Goal: Task Accomplishment & Management: Use online tool/utility

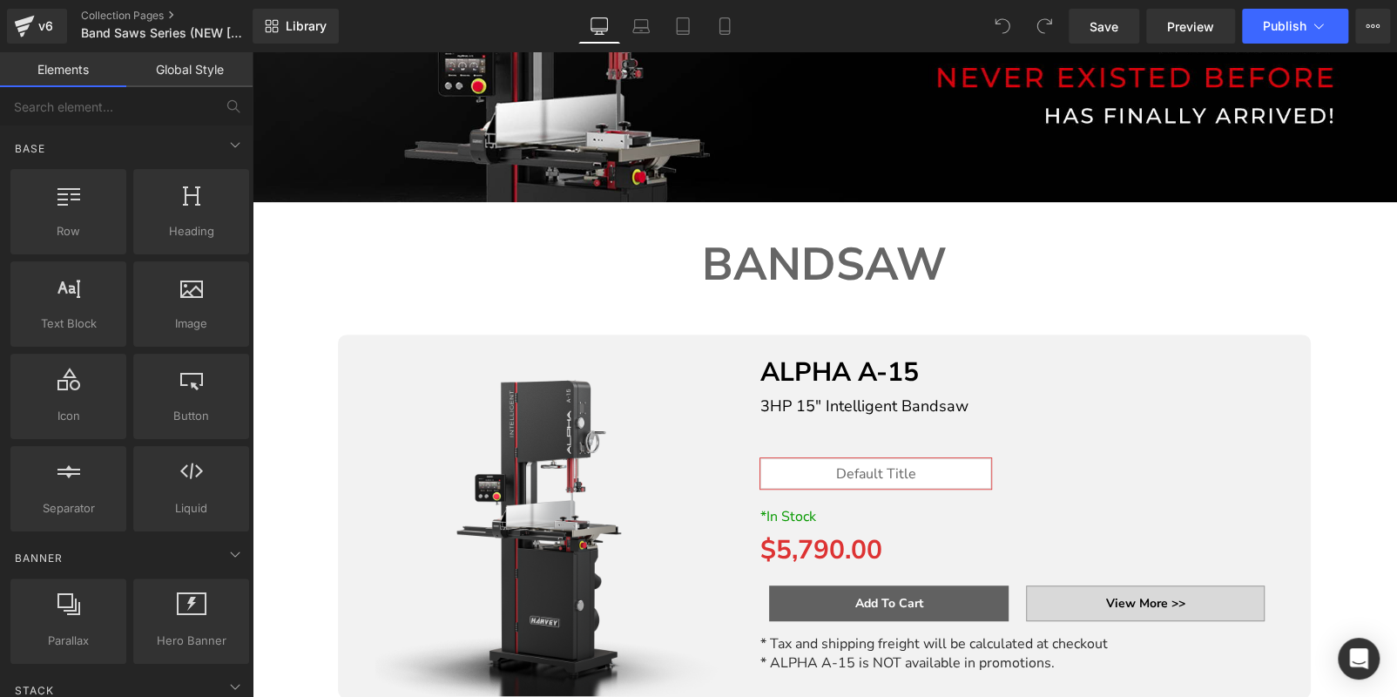
scroll to position [522, 0]
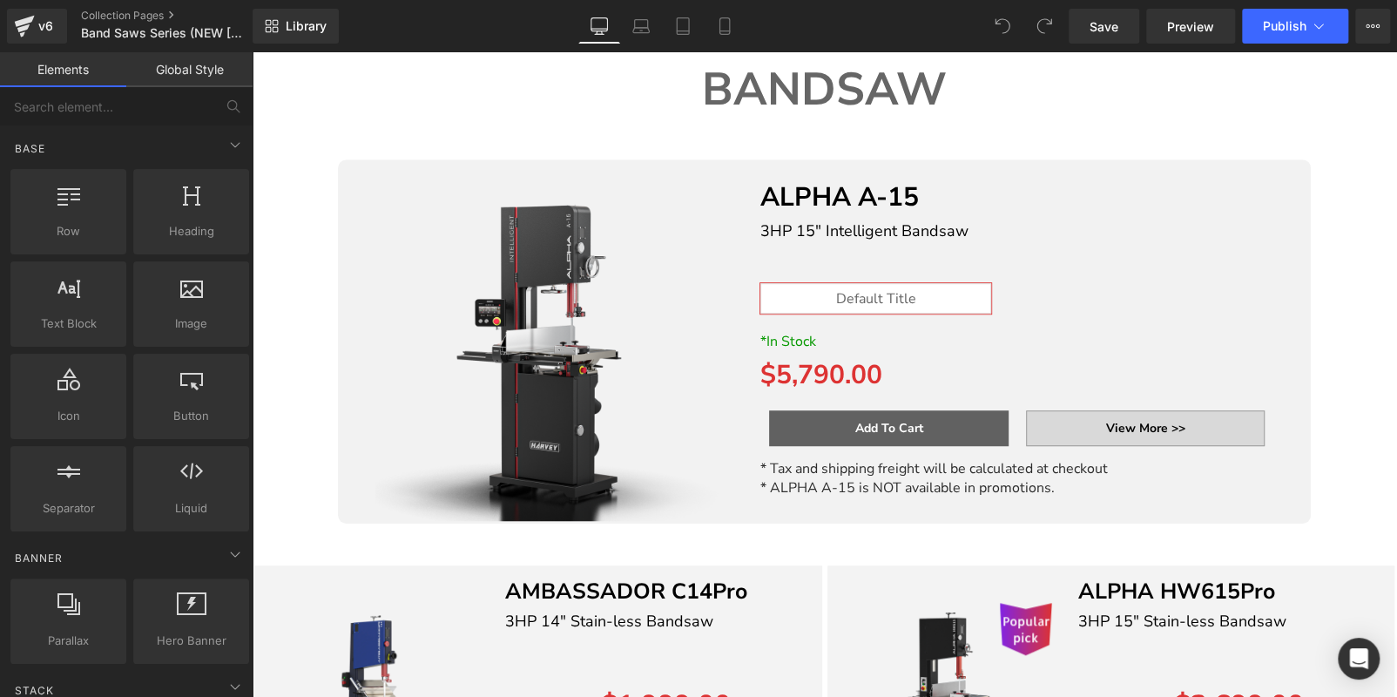
click at [1092, 483] on p "* ALPHA A-15 is NOT available in promotions." at bounding box center [1016, 487] width 513 height 19
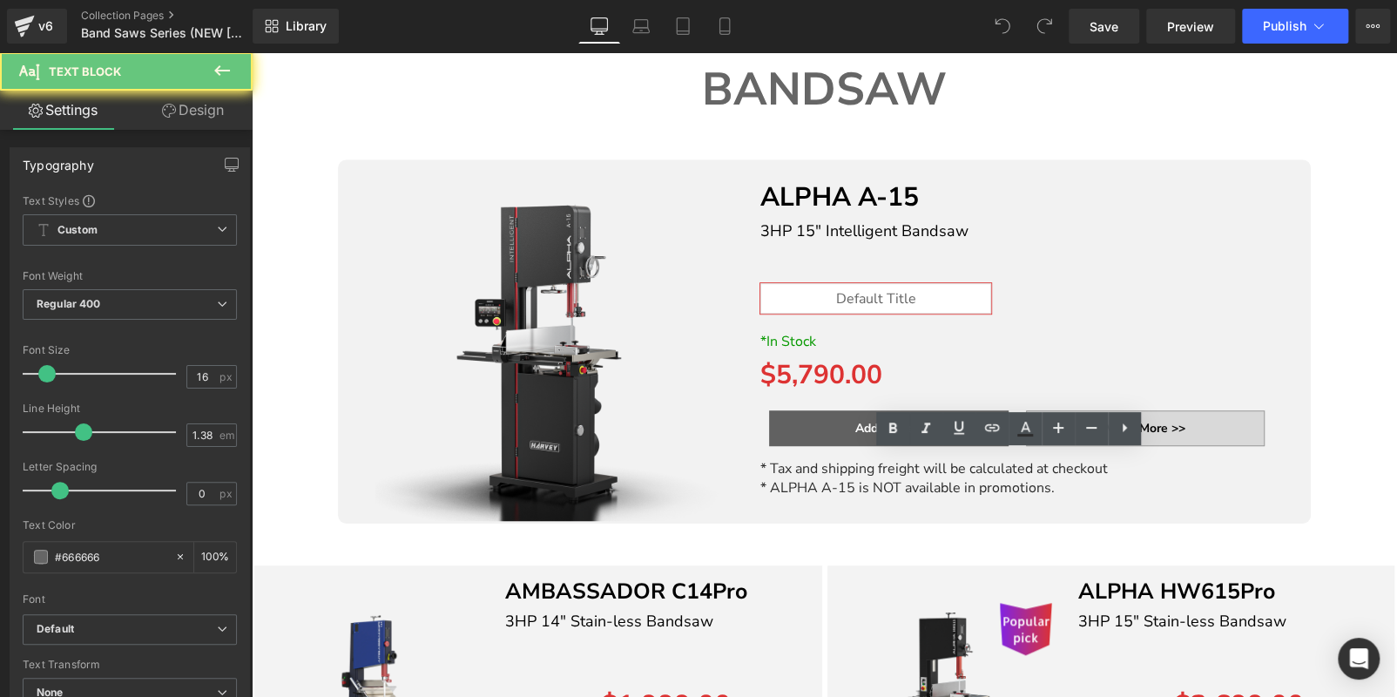
click at [1092, 482] on p "* ALPHA A-15 is NOT available in promotions." at bounding box center [1016, 487] width 513 height 19
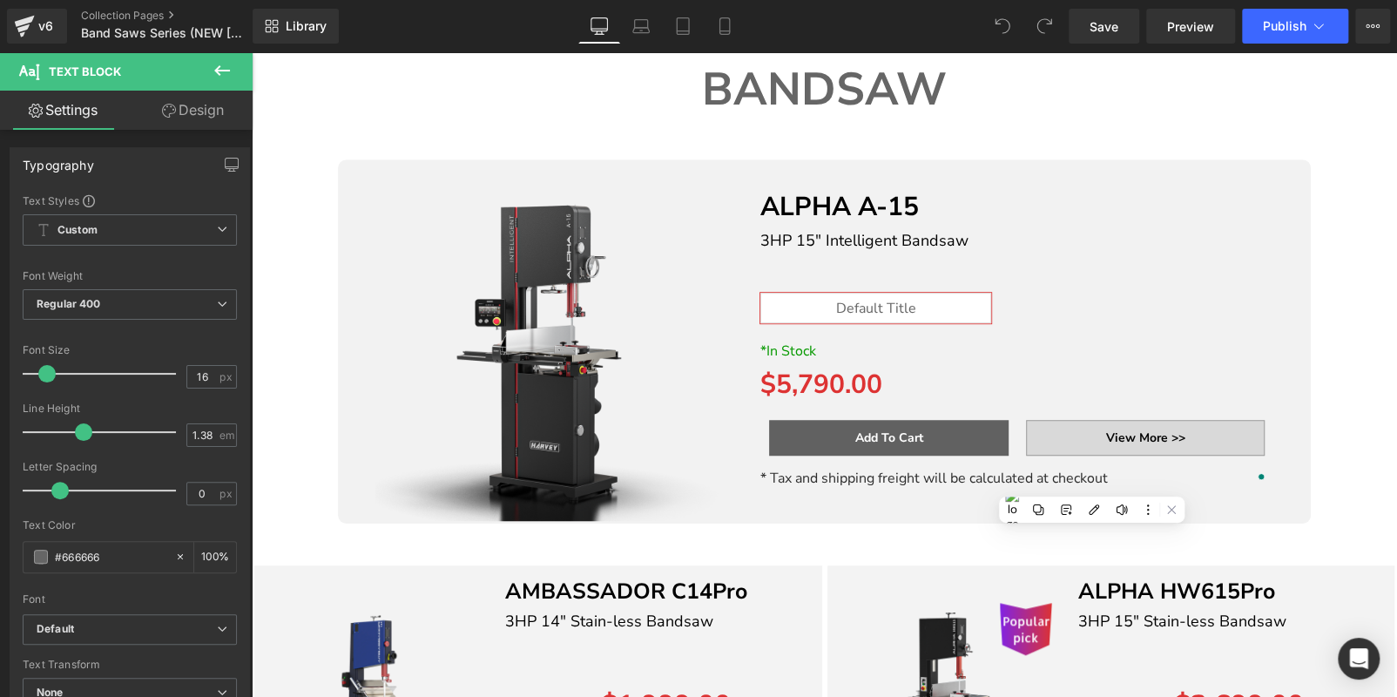
scroll to position [532, 0]
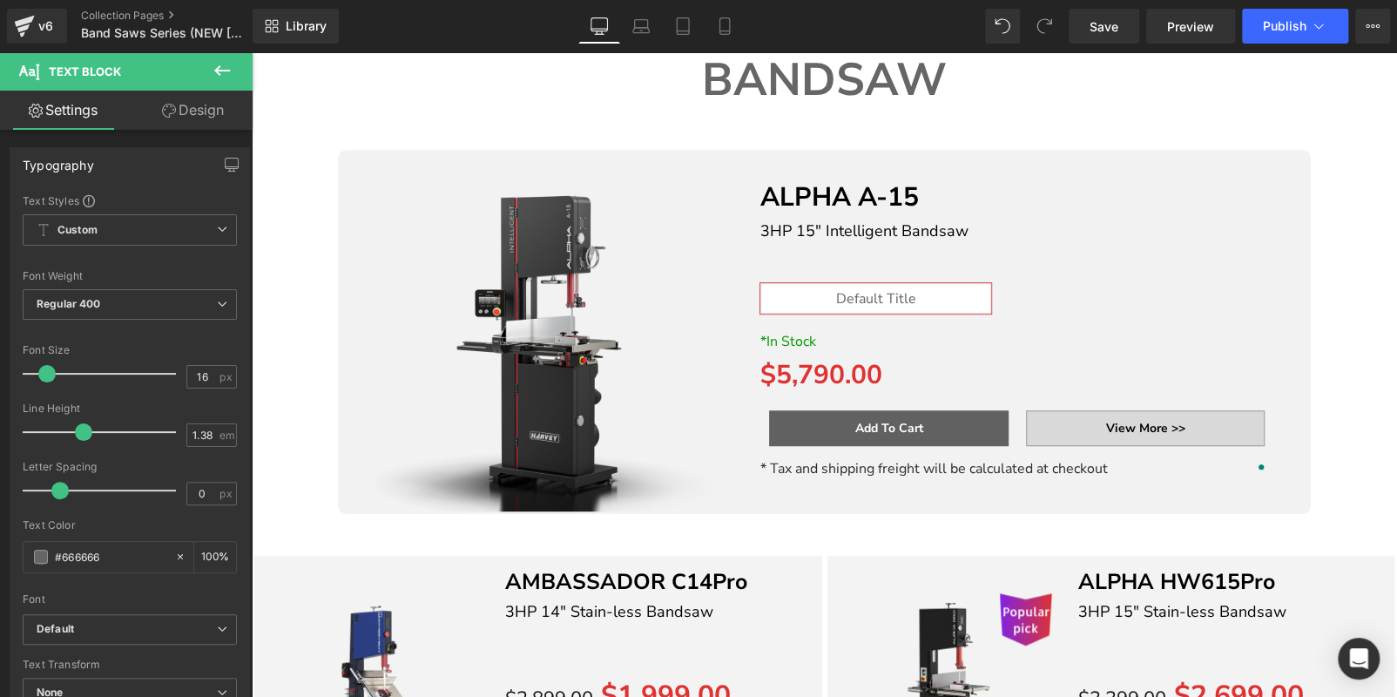
drag, startPoint x: 646, startPoint y: 165, endPoint x: 663, endPoint y: 224, distance: 60.9
click at [647, 165] on img at bounding box center [554, 331] width 359 height 359
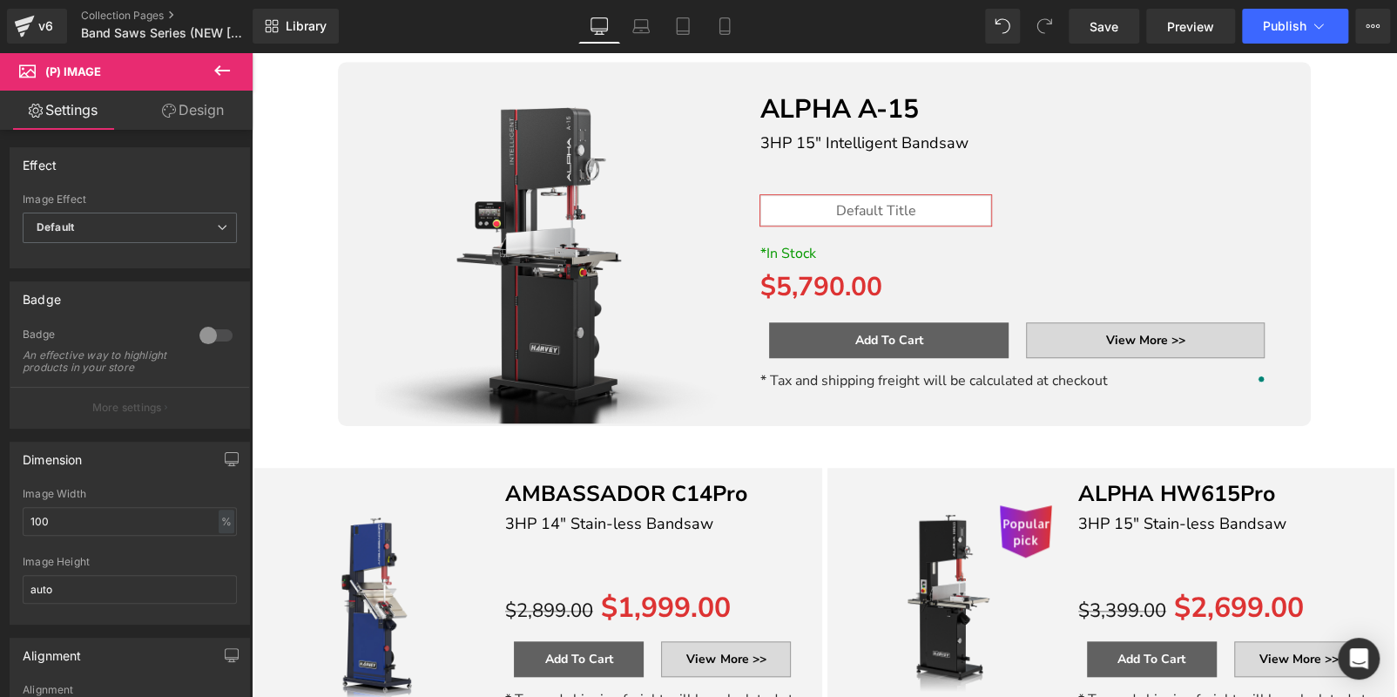
scroll to position [357, 0]
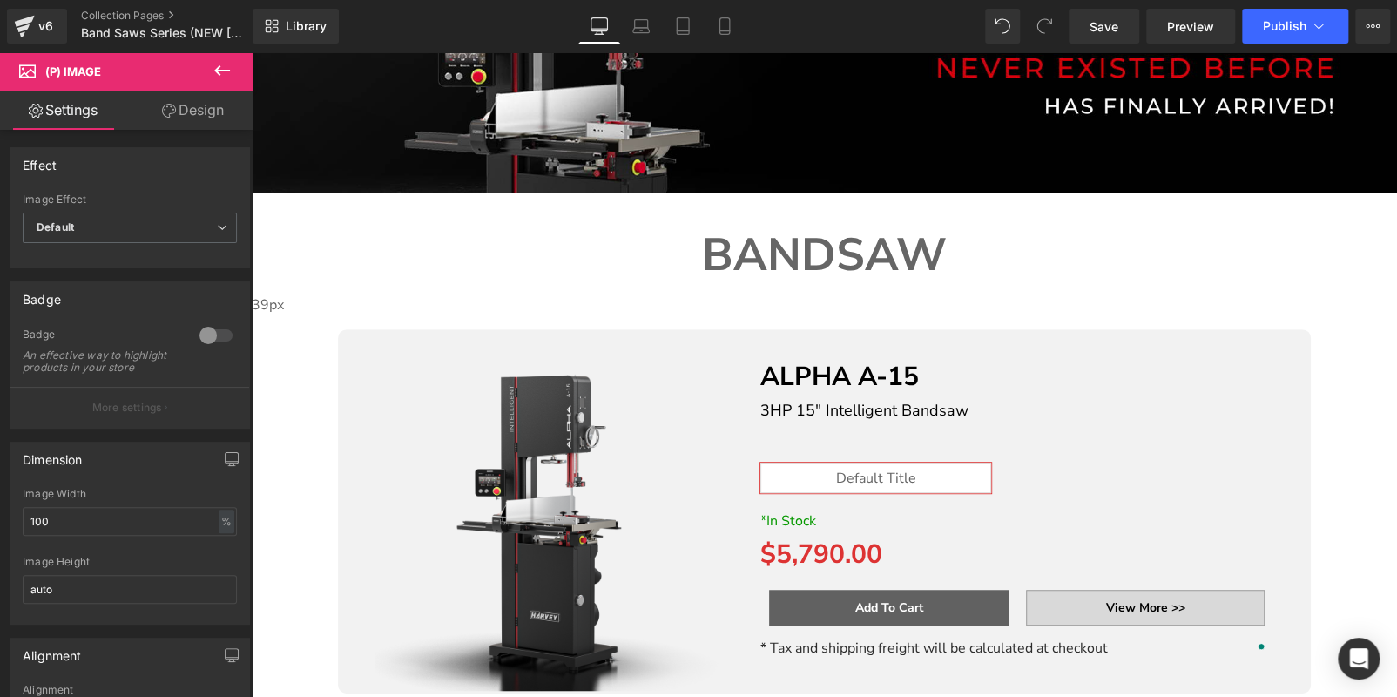
click at [252, 52] on icon at bounding box center [252, 52] width 0 height 0
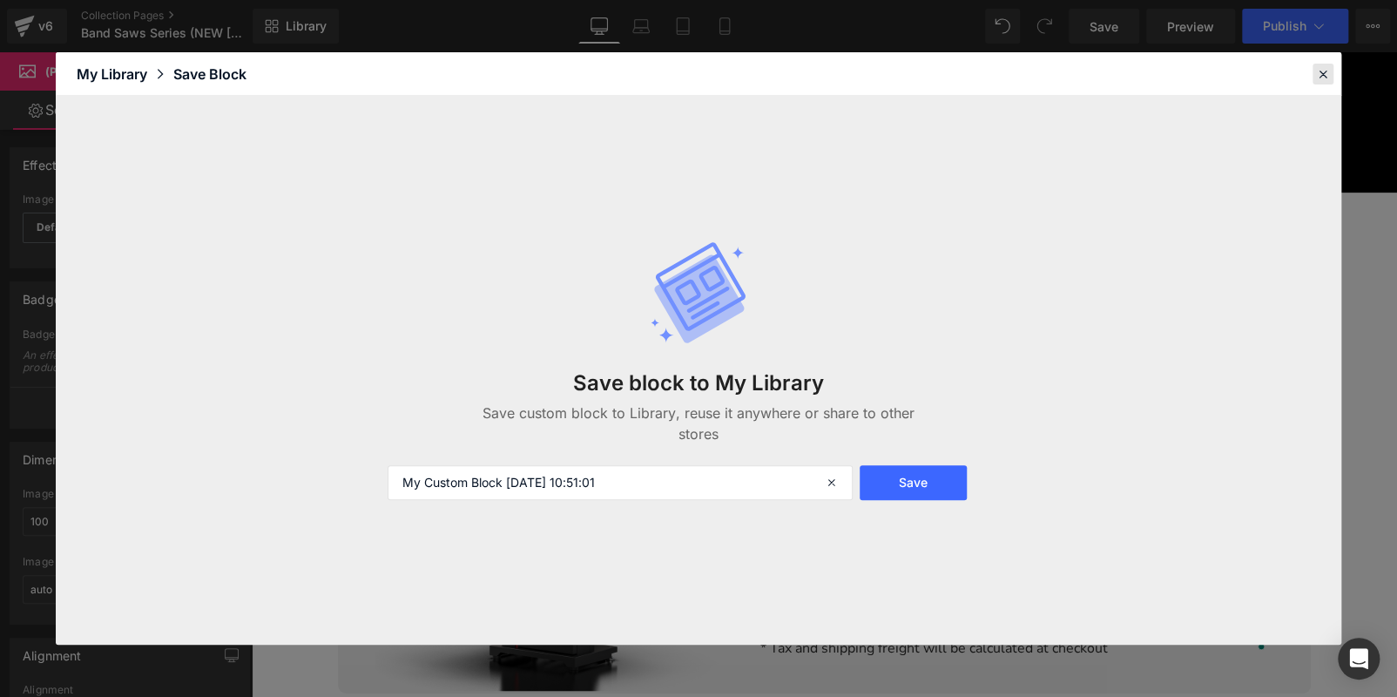
drag, startPoint x: 1063, startPoint y: 24, endPoint x: 1323, endPoint y: 72, distance: 264.9
click at [1323, 72] on icon at bounding box center [1323, 74] width 16 height 16
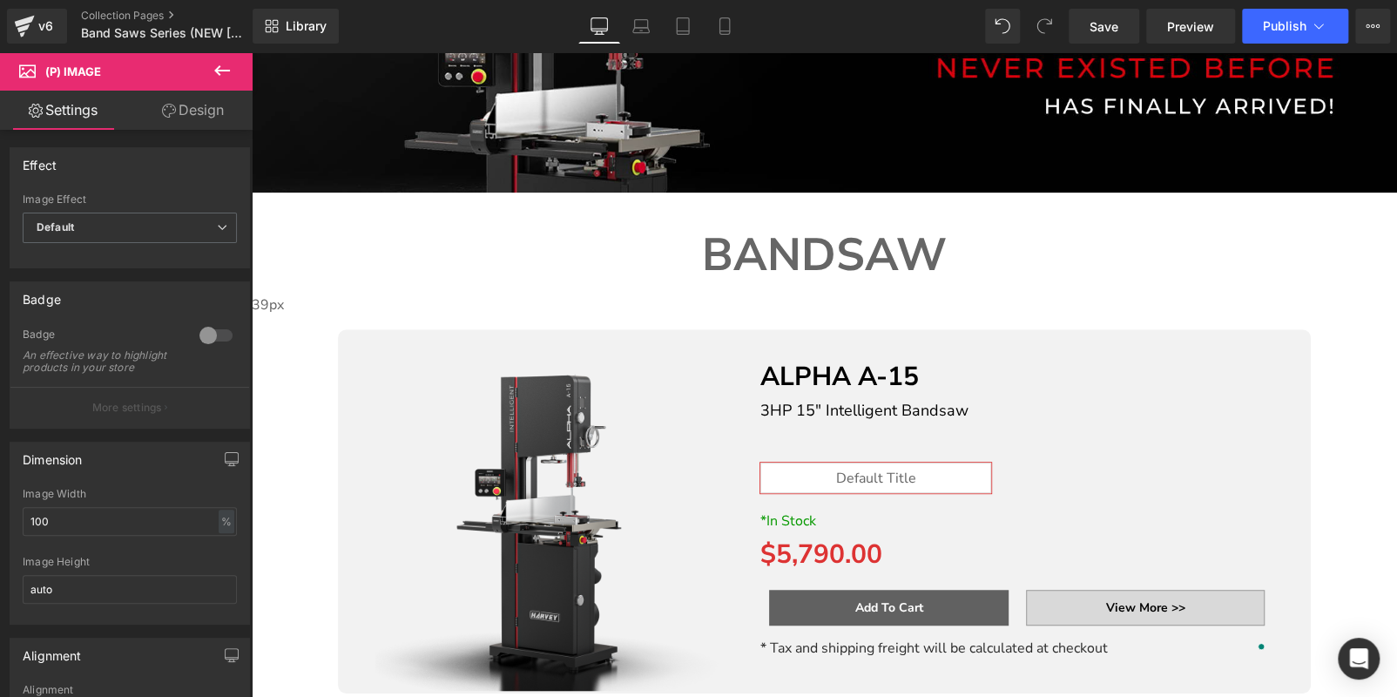
click at [252, 52] on icon at bounding box center [252, 52] width 0 height 0
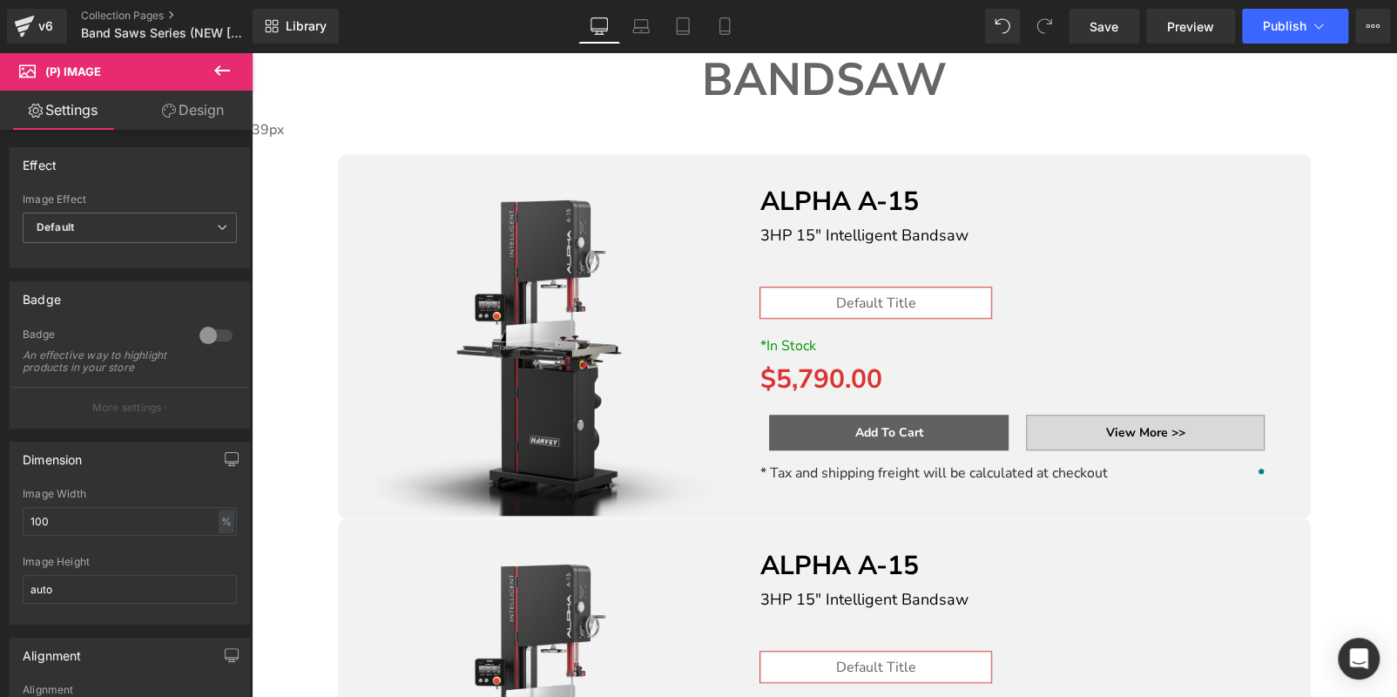
scroll to position [391, 0]
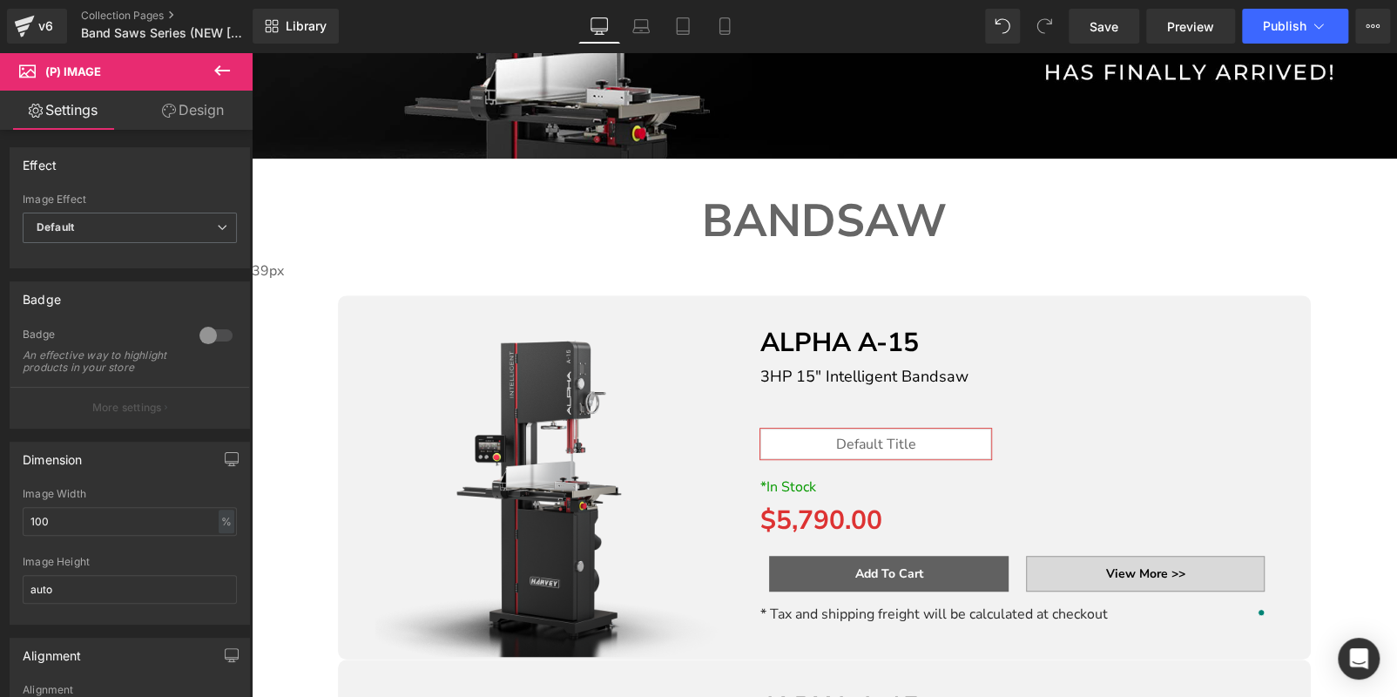
click at [252, 52] on icon at bounding box center [252, 52] width 0 height 0
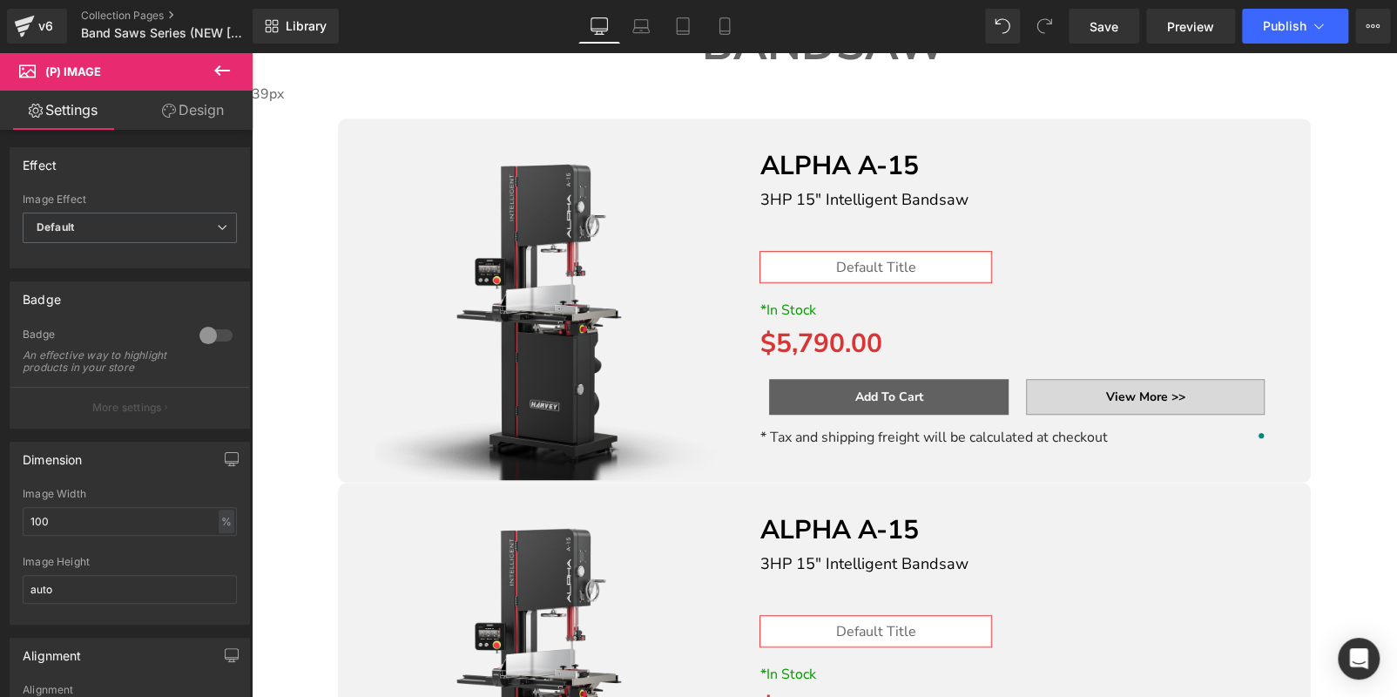
scroll to position [479, 0]
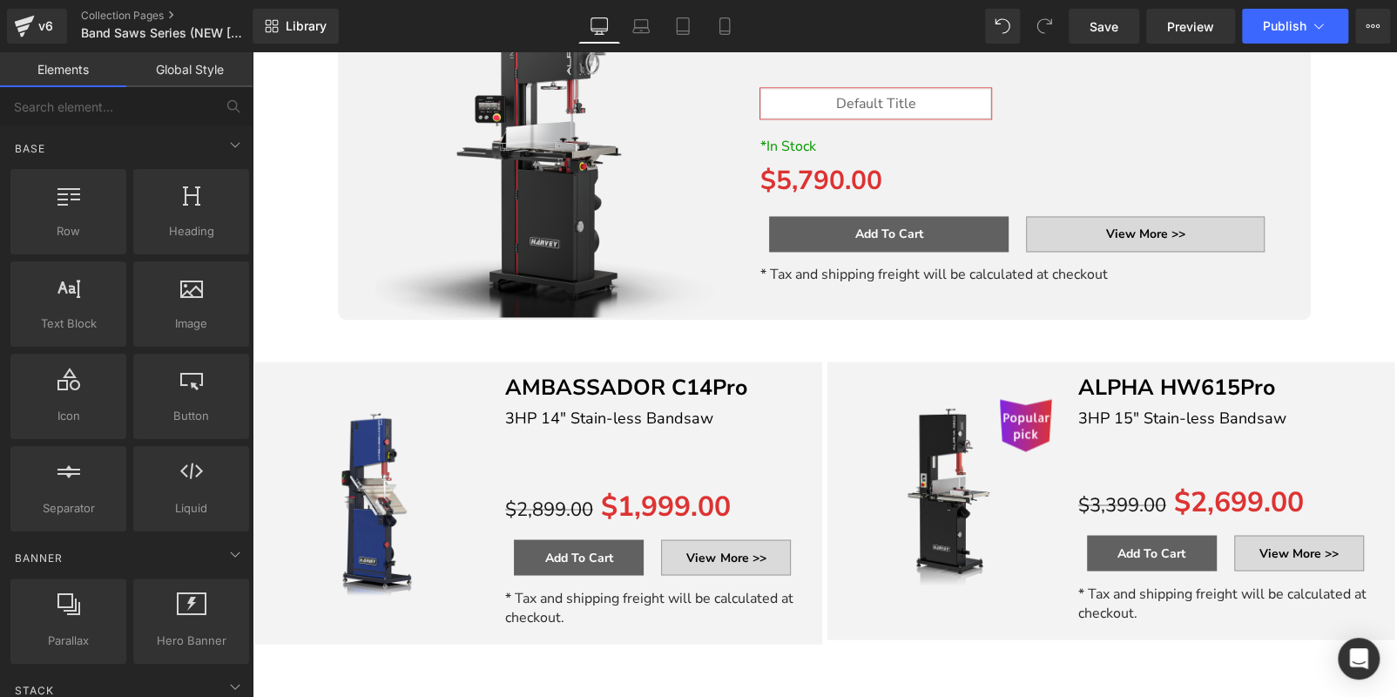
scroll to position [1524, 0]
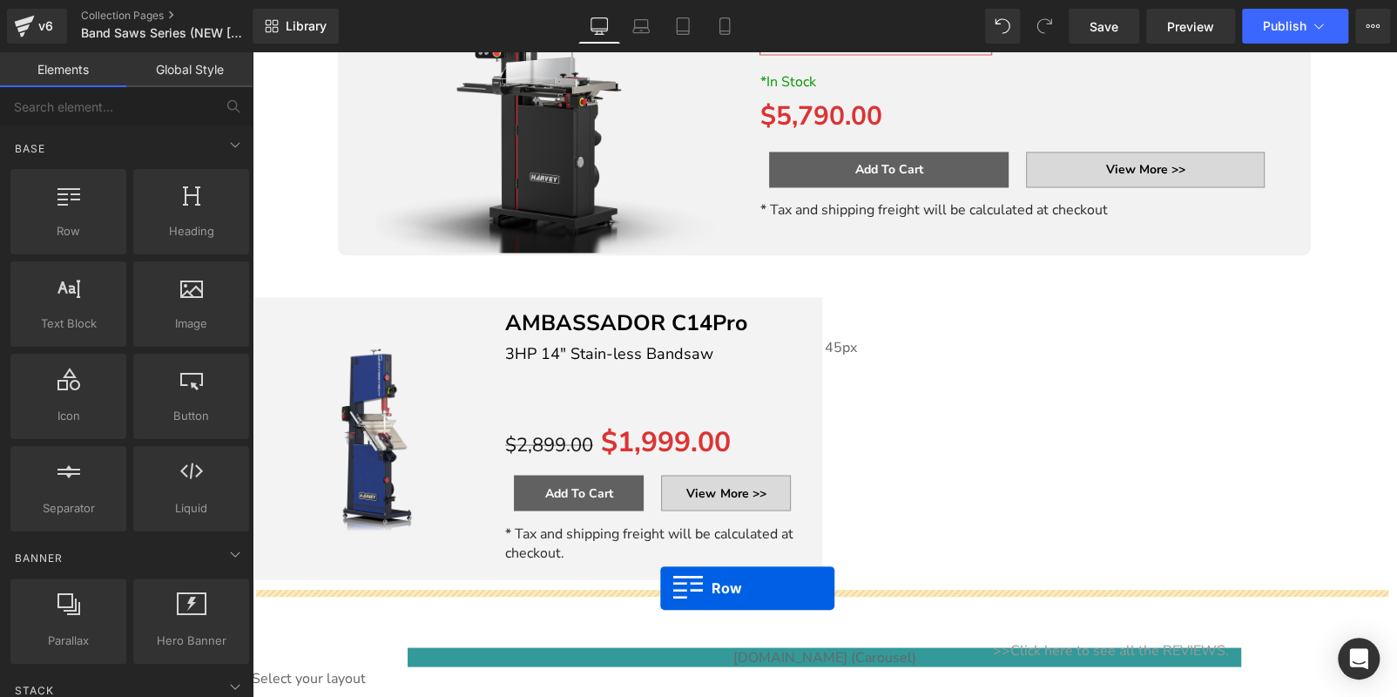
drag, startPoint x: 825, startPoint y: 282, endPoint x: 660, endPoint y: 588, distance: 347.1
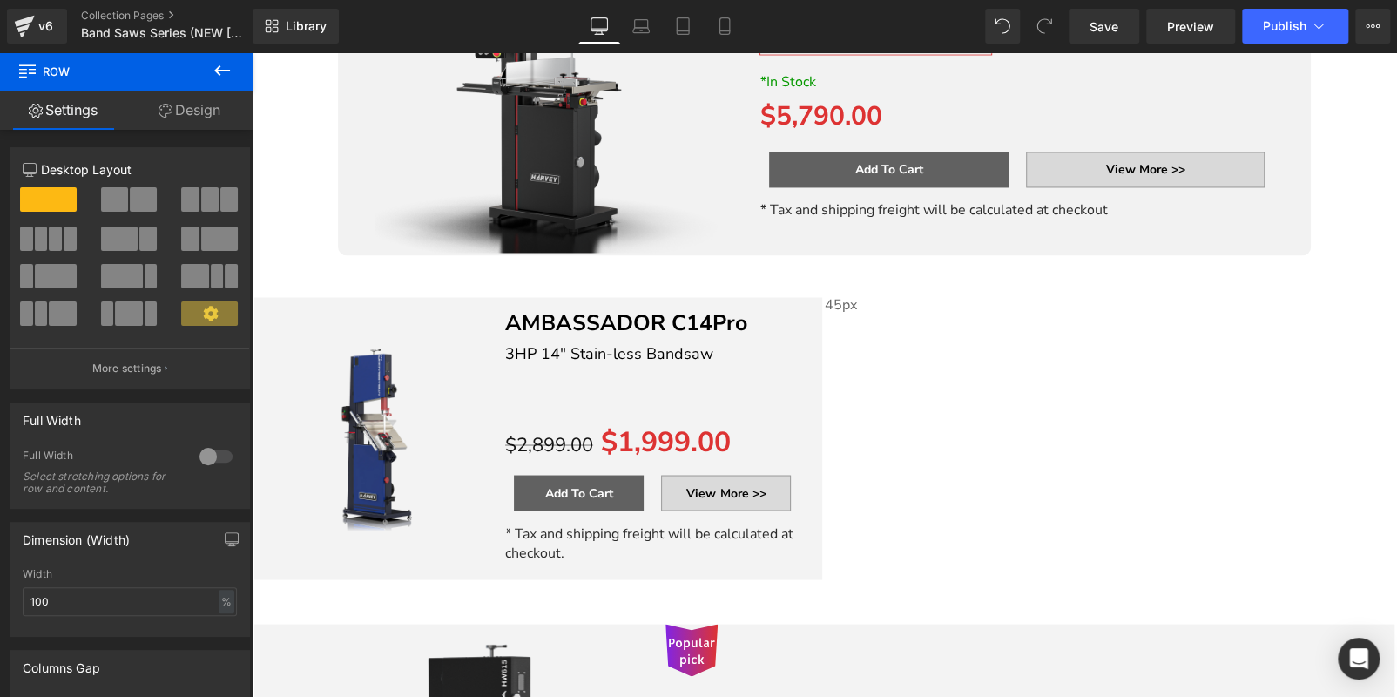
click at [899, 395] on div "ON SALE (P) Image AMBASSADOR C14Pro Text Block 3HP 14" Stain-less Bandsaw Text …" at bounding box center [824, 438] width 1145 height 366
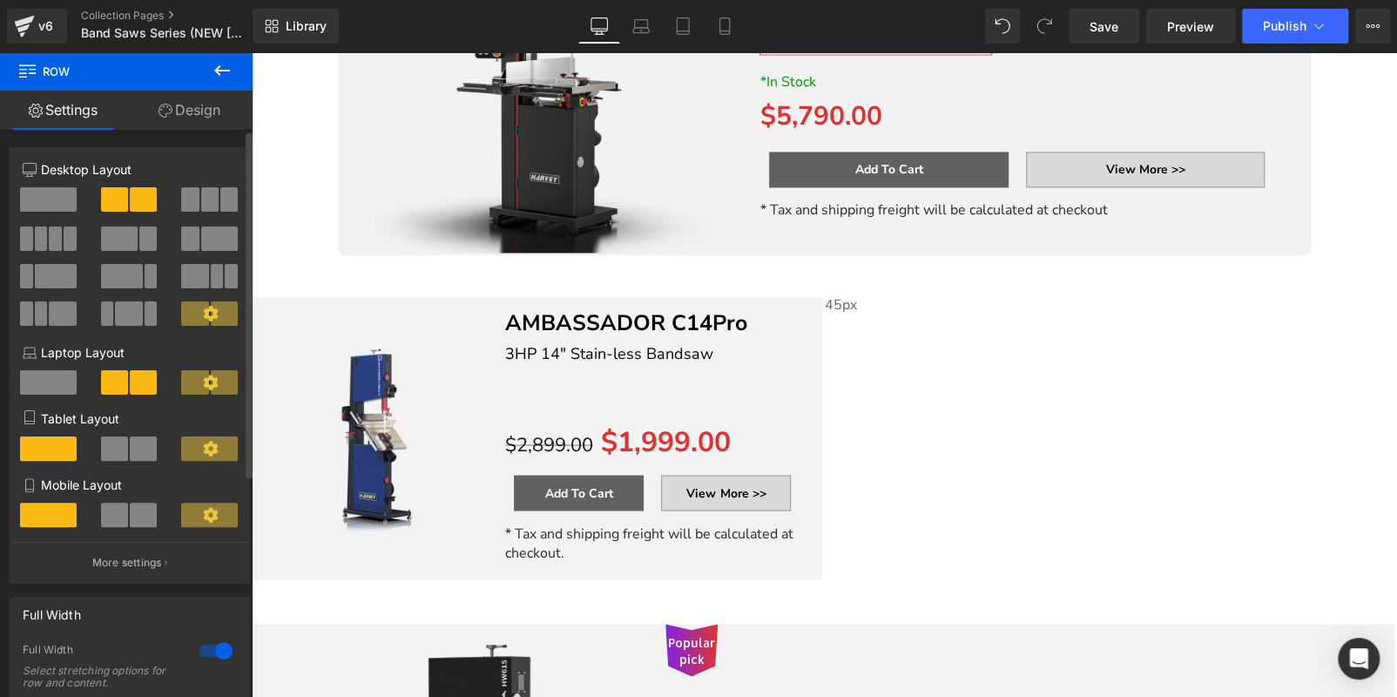
click at [52, 200] on span at bounding box center [48, 199] width 57 height 24
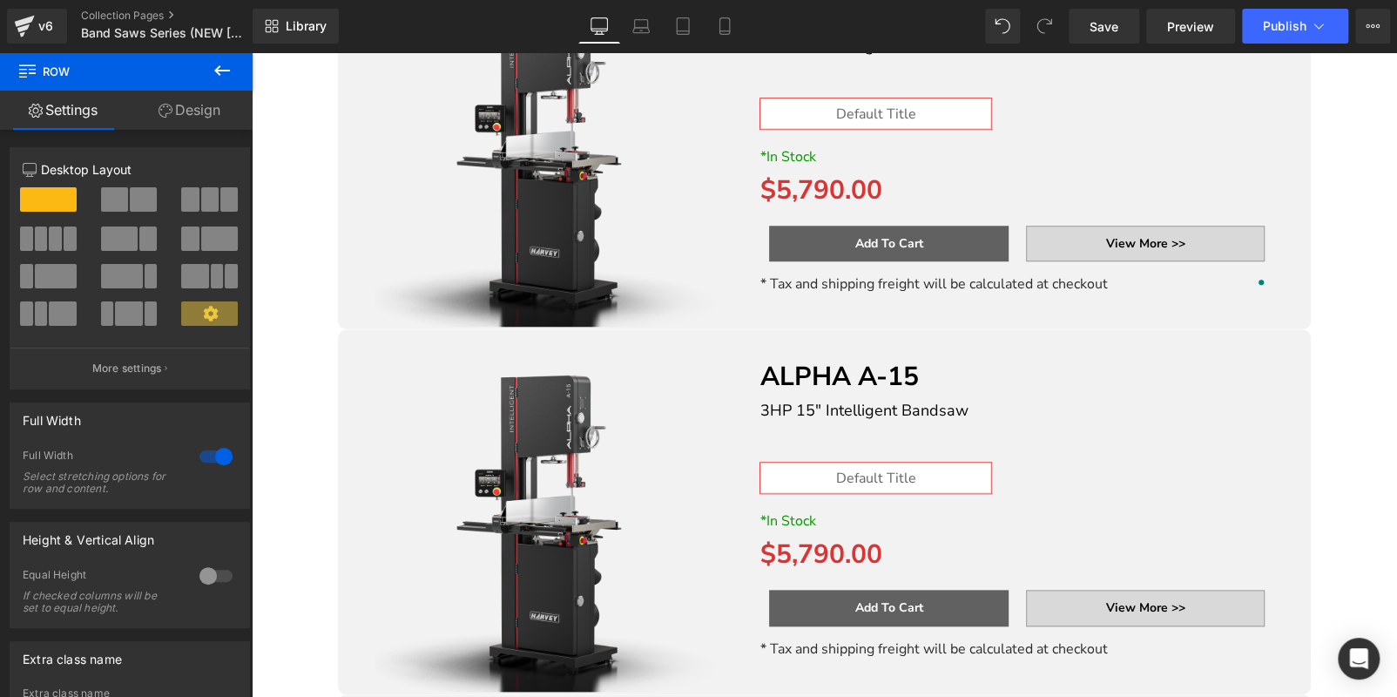
scroll to position [479, 0]
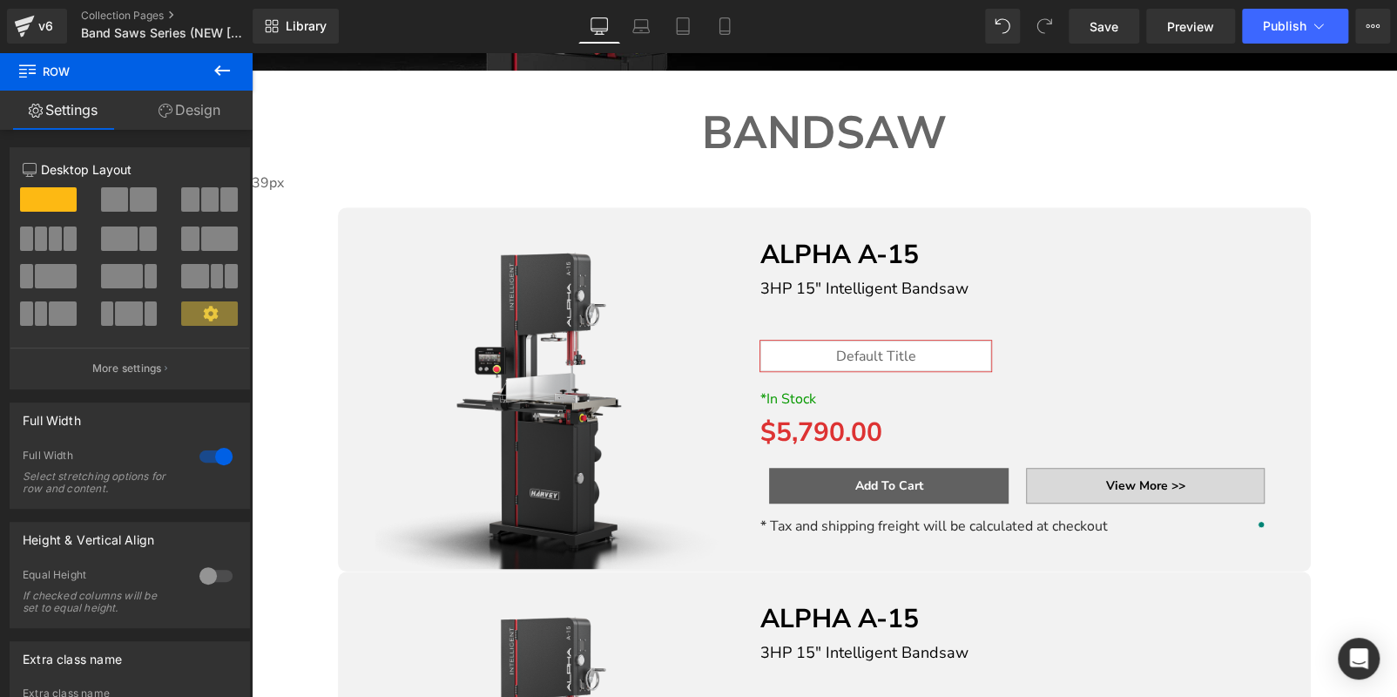
click at [430, 258] on img at bounding box center [554, 389] width 359 height 359
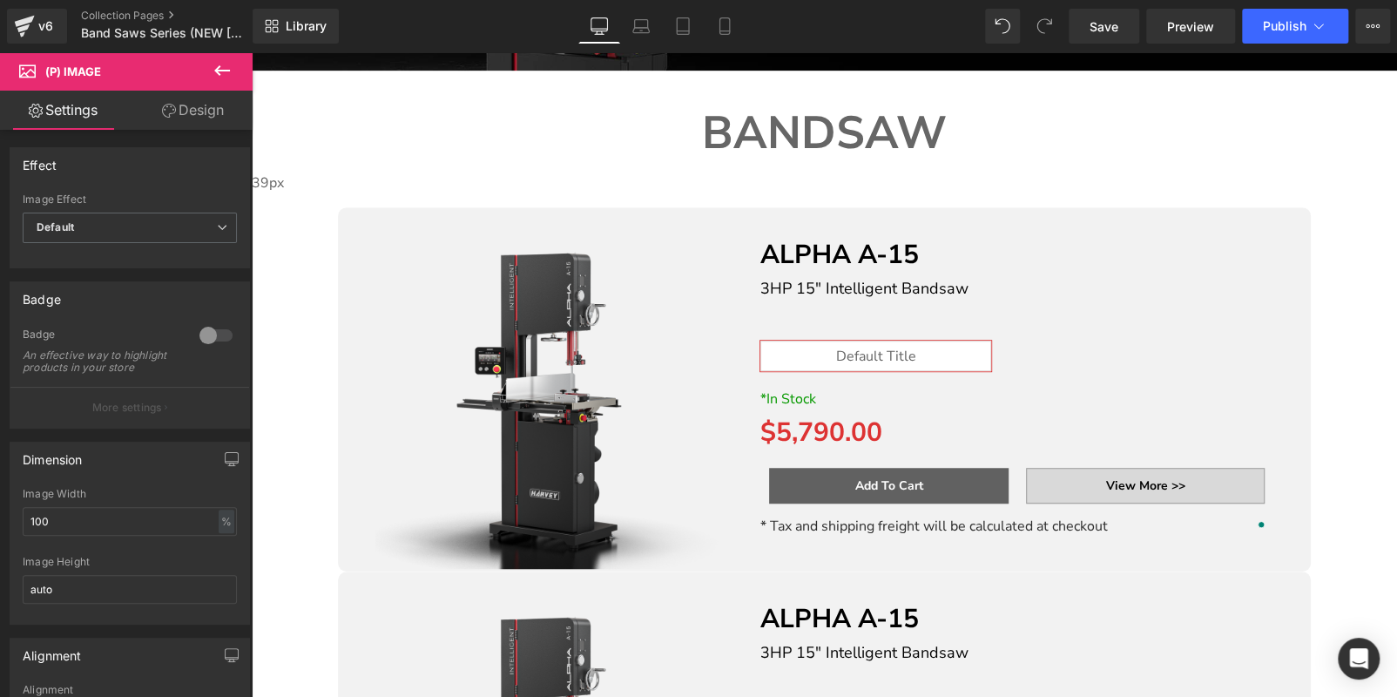
click at [252, 52] on icon at bounding box center [252, 52] width 0 height 0
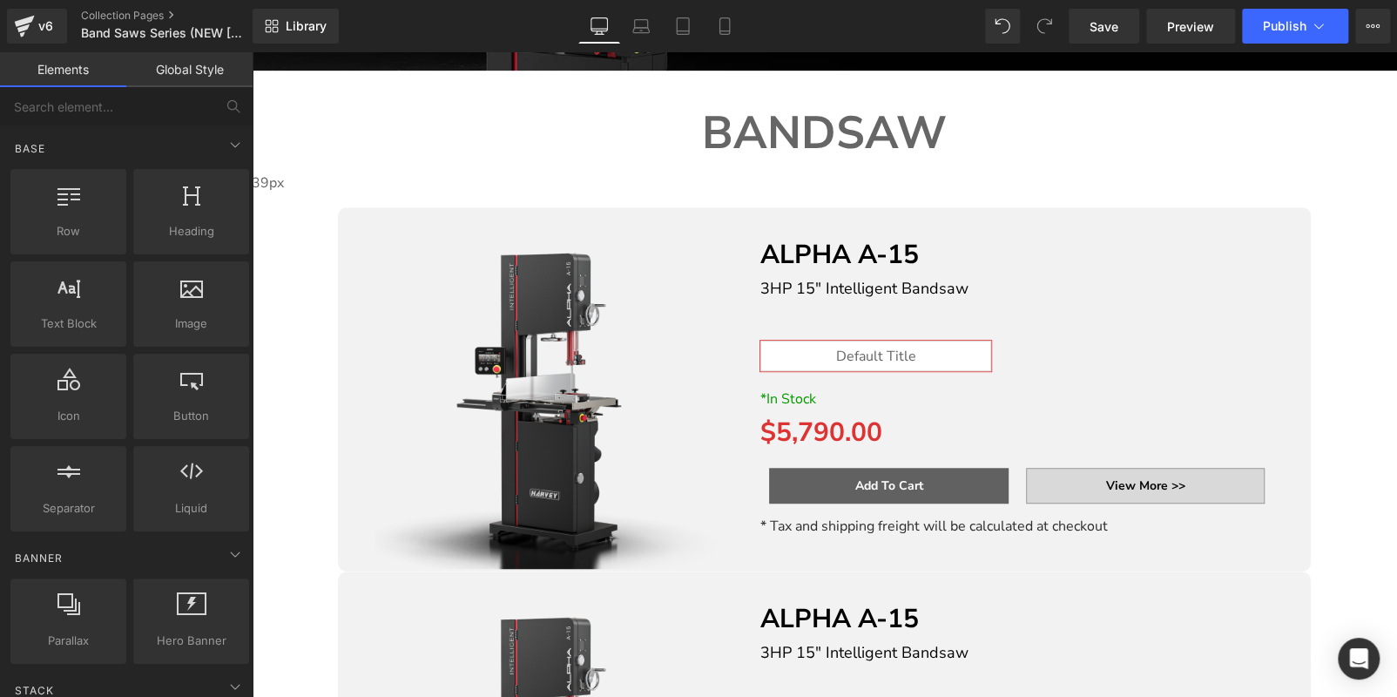
click at [252, 52] on icon at bounding box center [252, 52] width 0 height 0
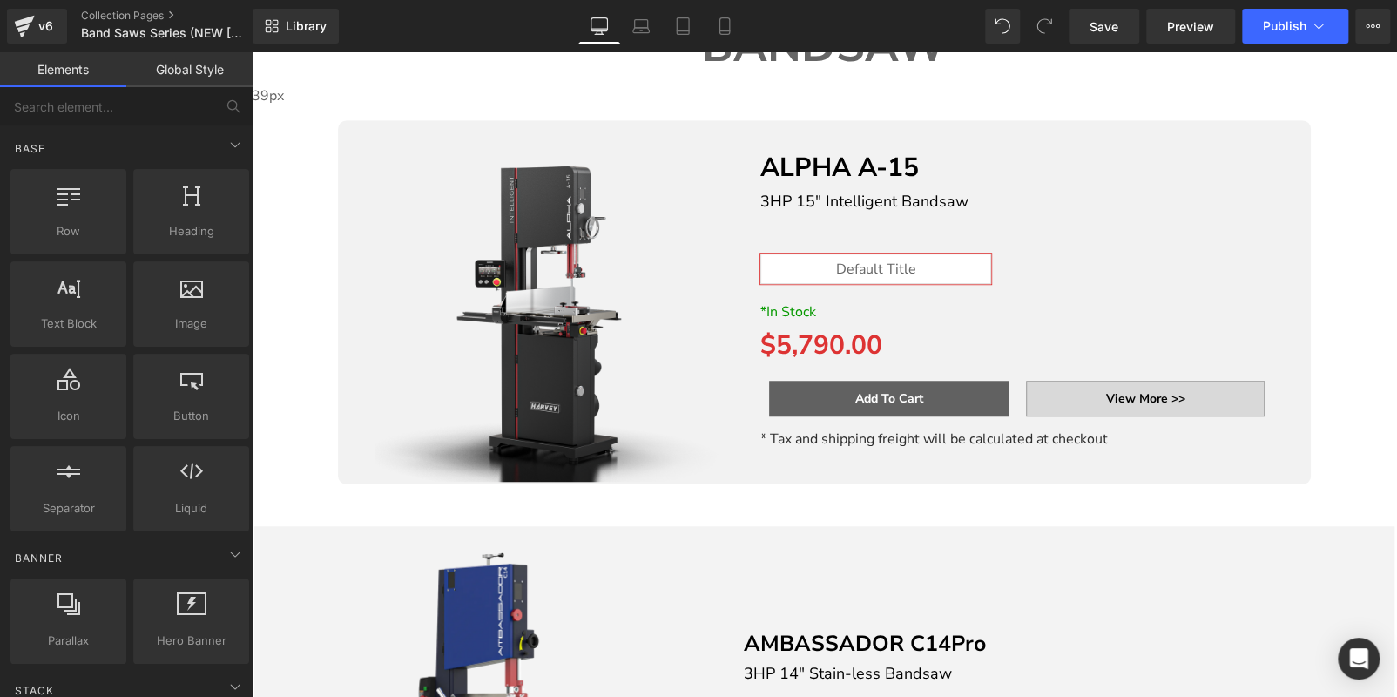
scroll to position [392, 0]
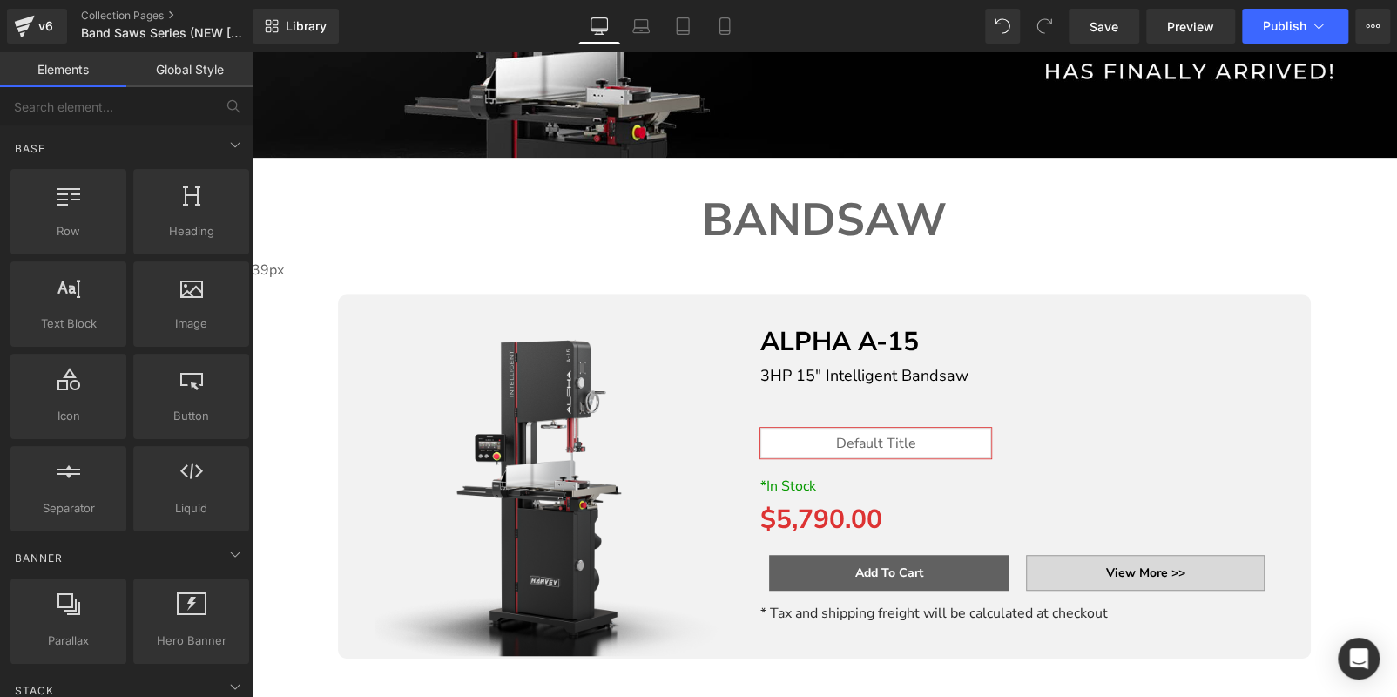
click at [252, 52] on span "Row" at bounding box center [252, 52] width 0 height 0
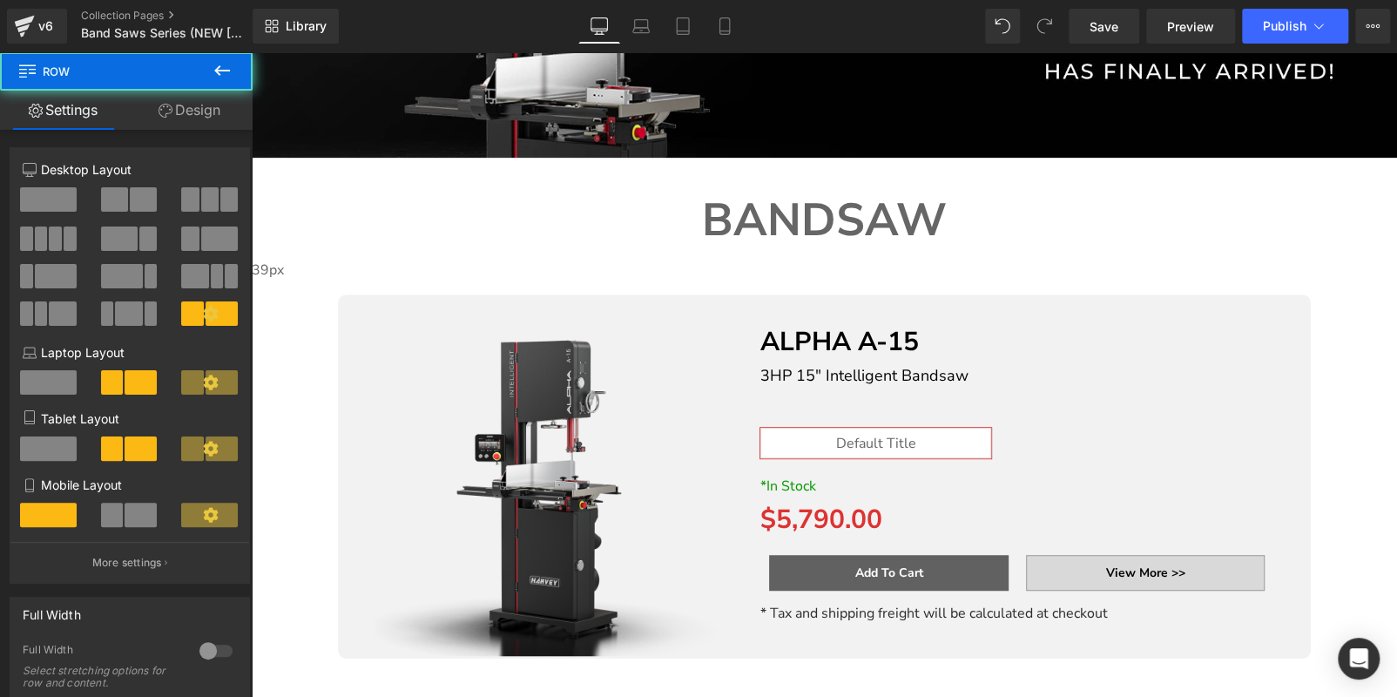
click at [252, 52] on span "Row" at bounding box center [252, 52] width 0 height 0
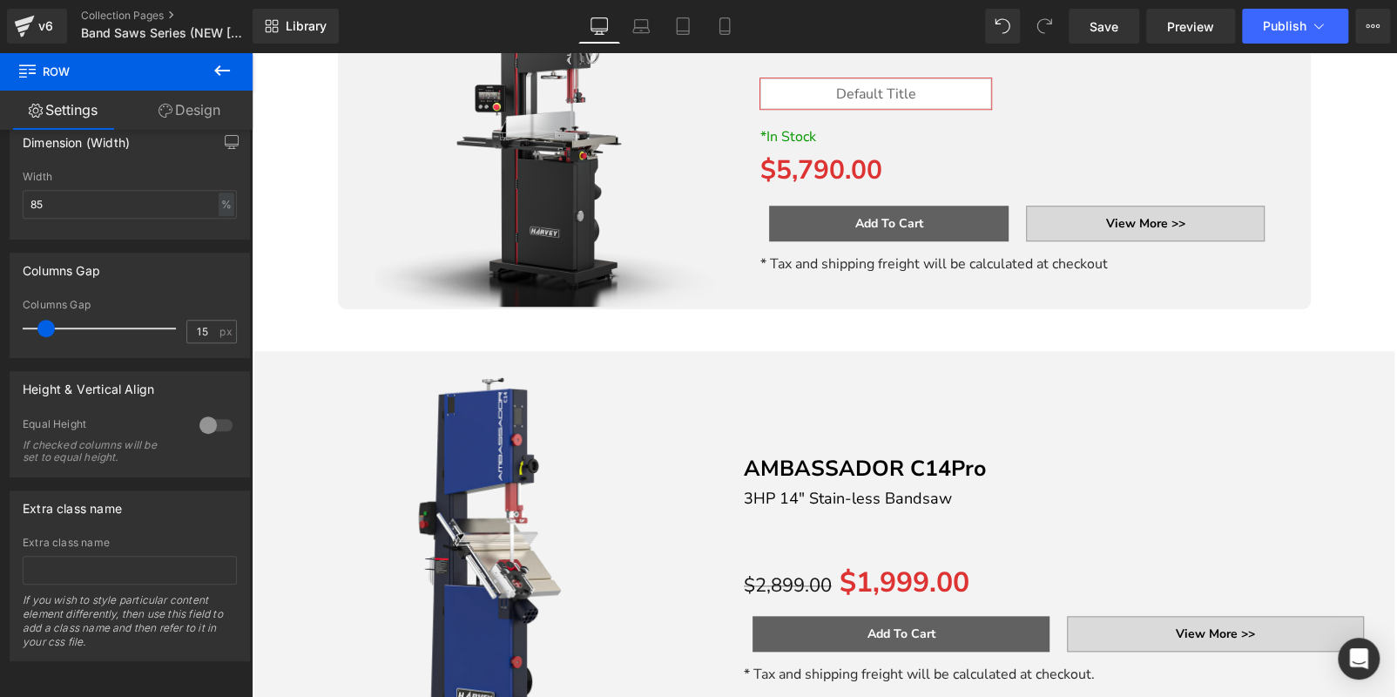
scroll to position [740, 0]
click at [333, 352] on div "ON SALE (P) Image AMBASSADOR C14Pro Text Block 3HP 14" Stain-less Bandsaw Text …" at bounding box center [824, 572] width 1122 height 441
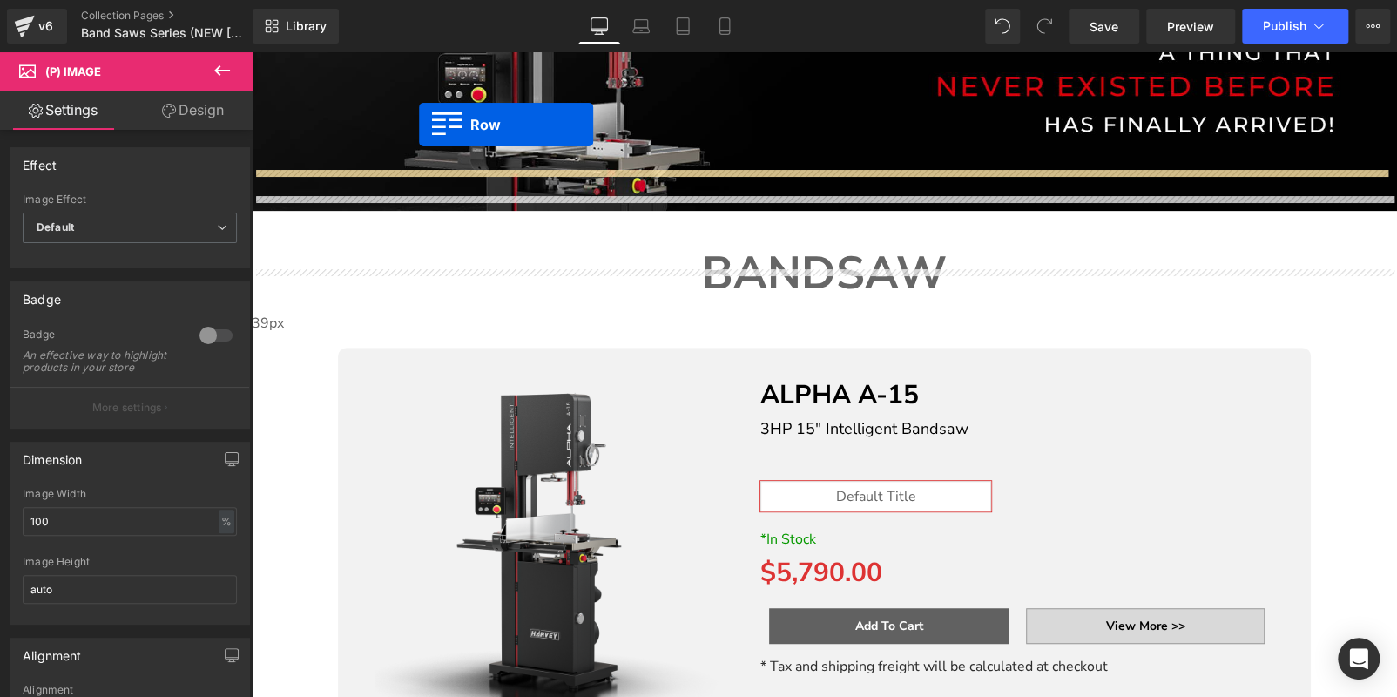
scroll to position [286, 0]
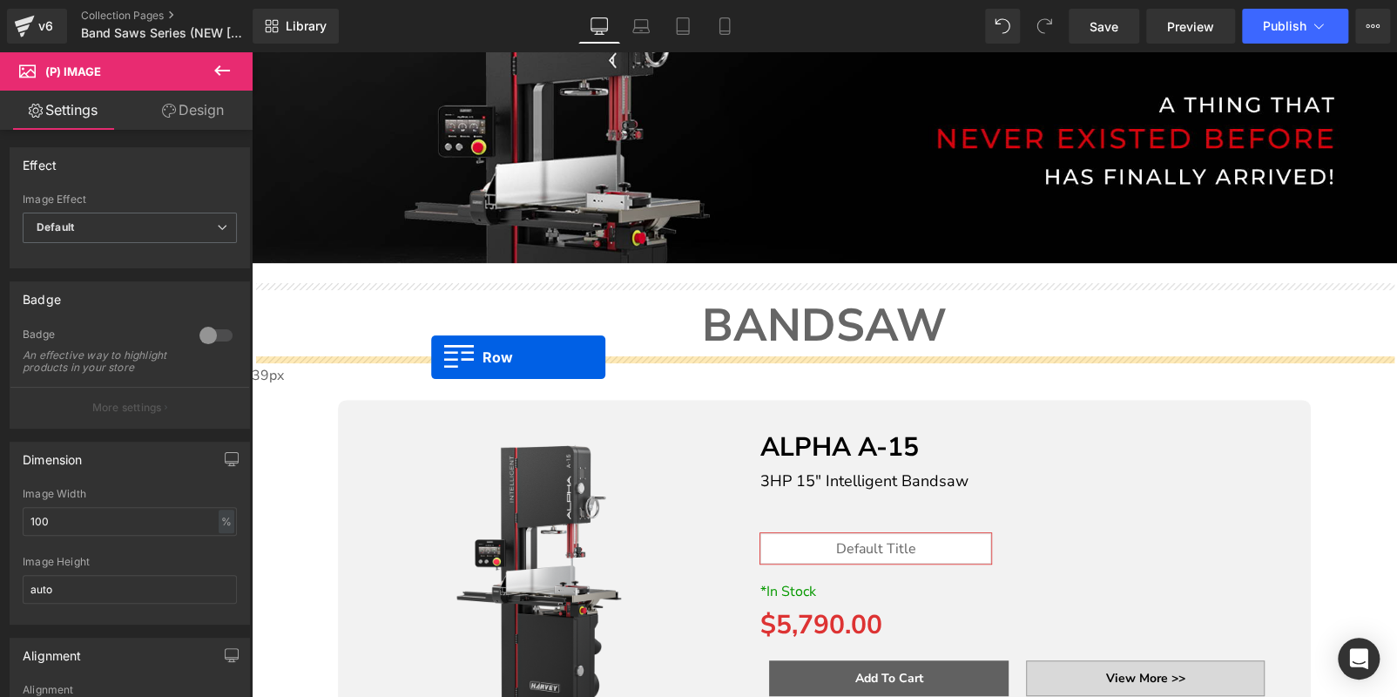
drag, startPoint x: 256, startPoint y: 344, endPoint x: 431, endPoint y: 357, distance: 175.5
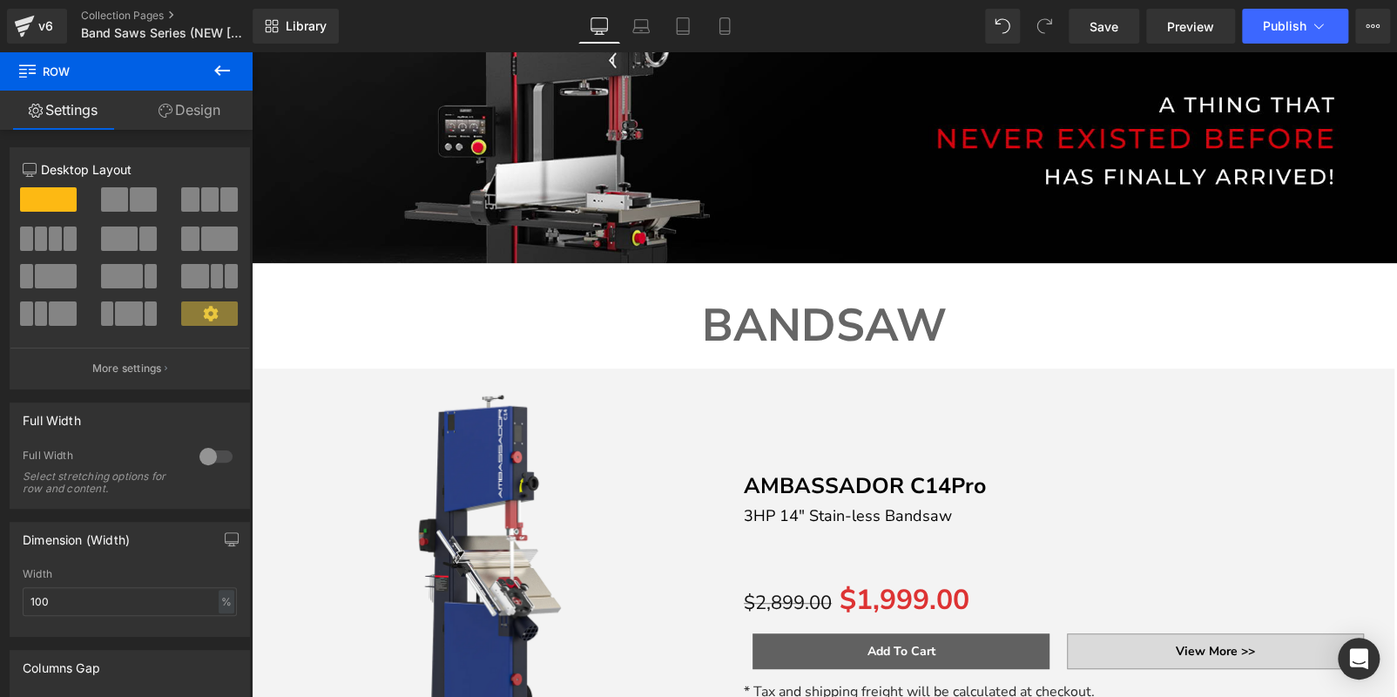
click at [252, 52] on span "Row" at bounding box center [252, 52] width 0 height 0
drag, startPoint x: 103, startPoint y: 609, endPoint x: 0, endPoint y: 608, distance: 102.8
click at [0, 608] on div "Dimension (Width) 100% Width 100 % % px" at bounding box center [130, 572] width 260 height 128
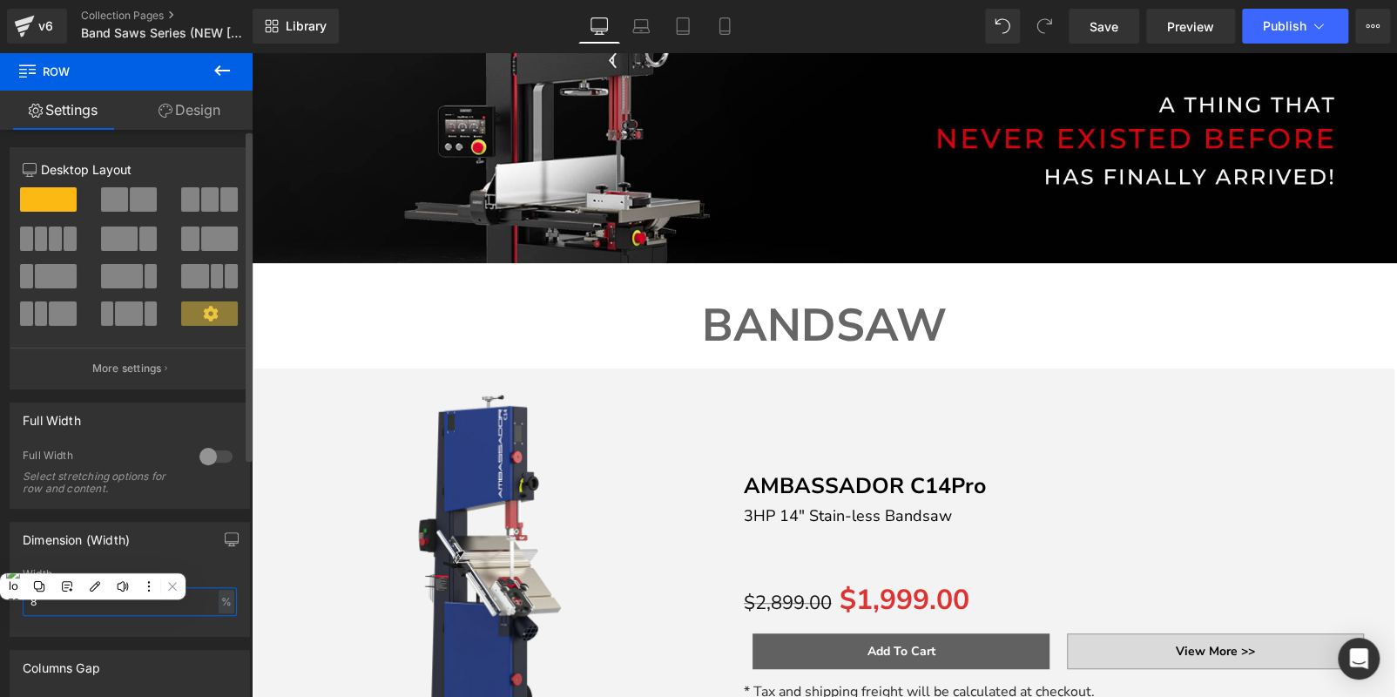
type input "85"
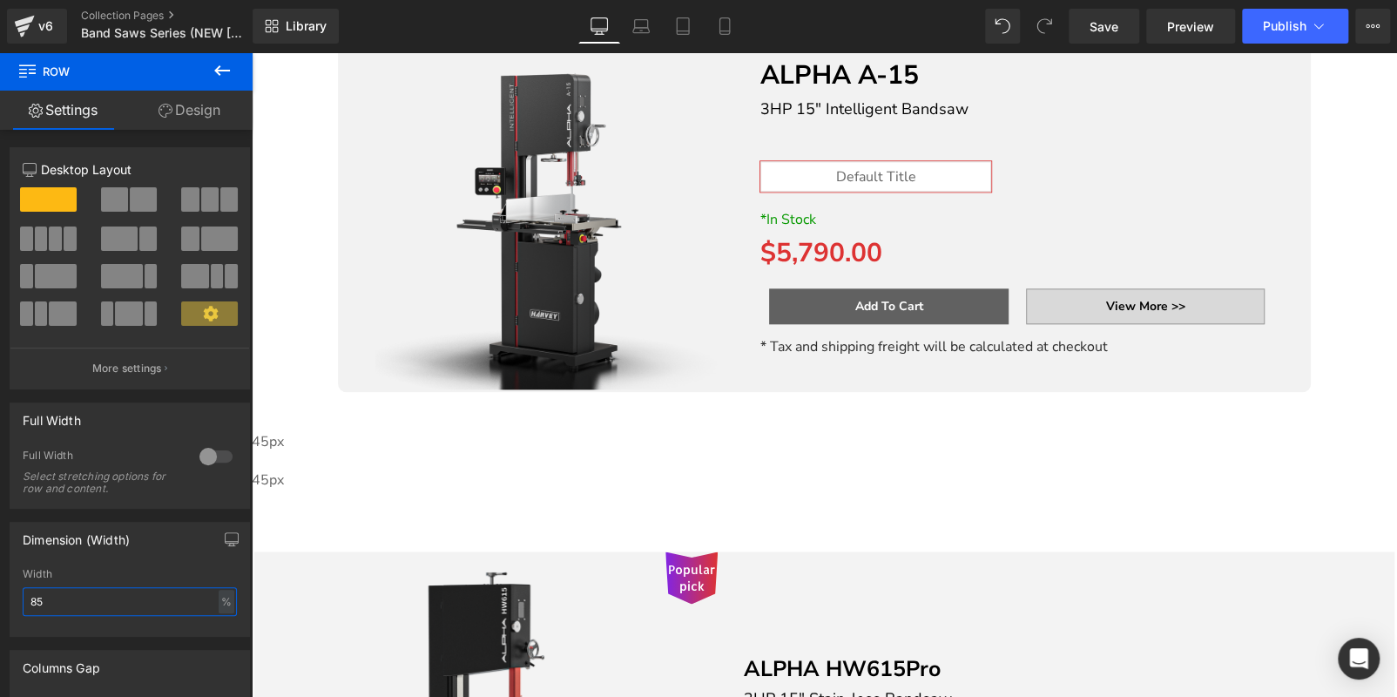
scroll to position [1157, 0]
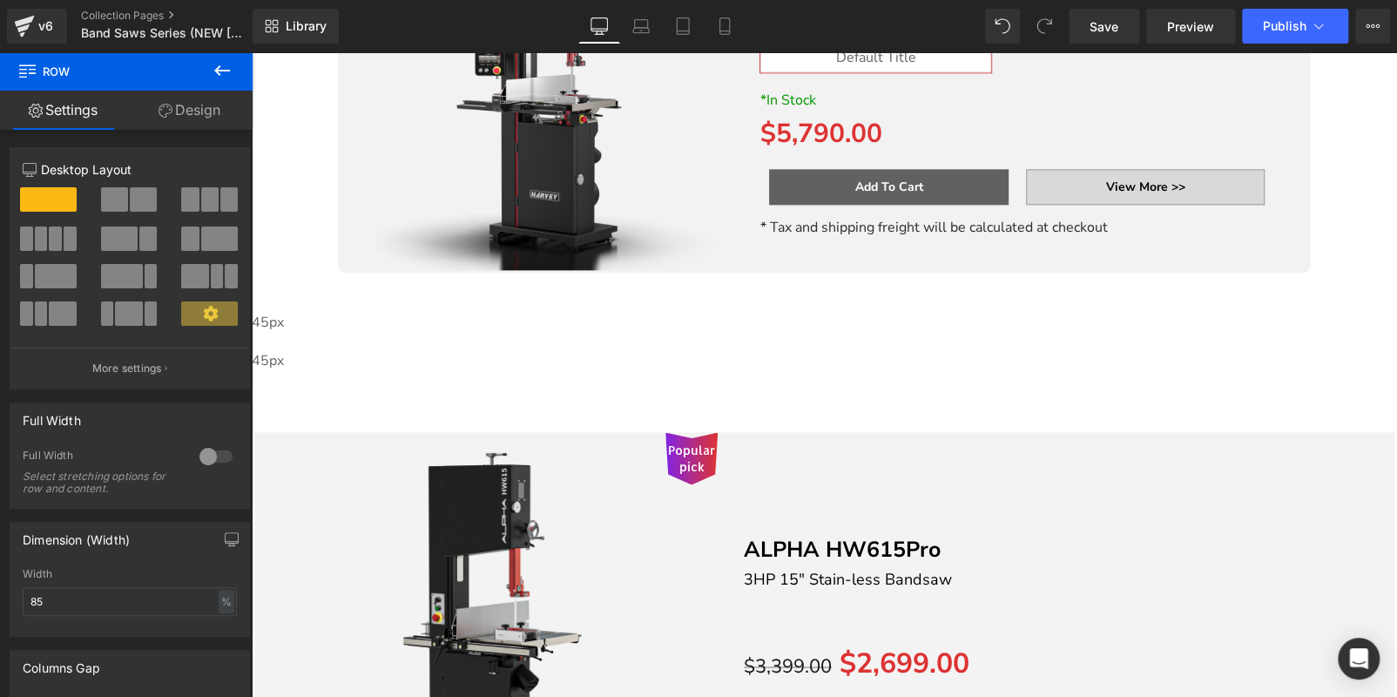
click at [252, 52] on span "Row" at bounding box center [252, 52] width 0 height 0
drag, startPoint x: 68, startPoint y: 594, endPoint x: 0, endPoint y: 607, distance: 69.2
click at [0, 607] on div "Dimension (Width) 100% Width 100 % % px" at bounding box center [130, 572] width 260 height 128
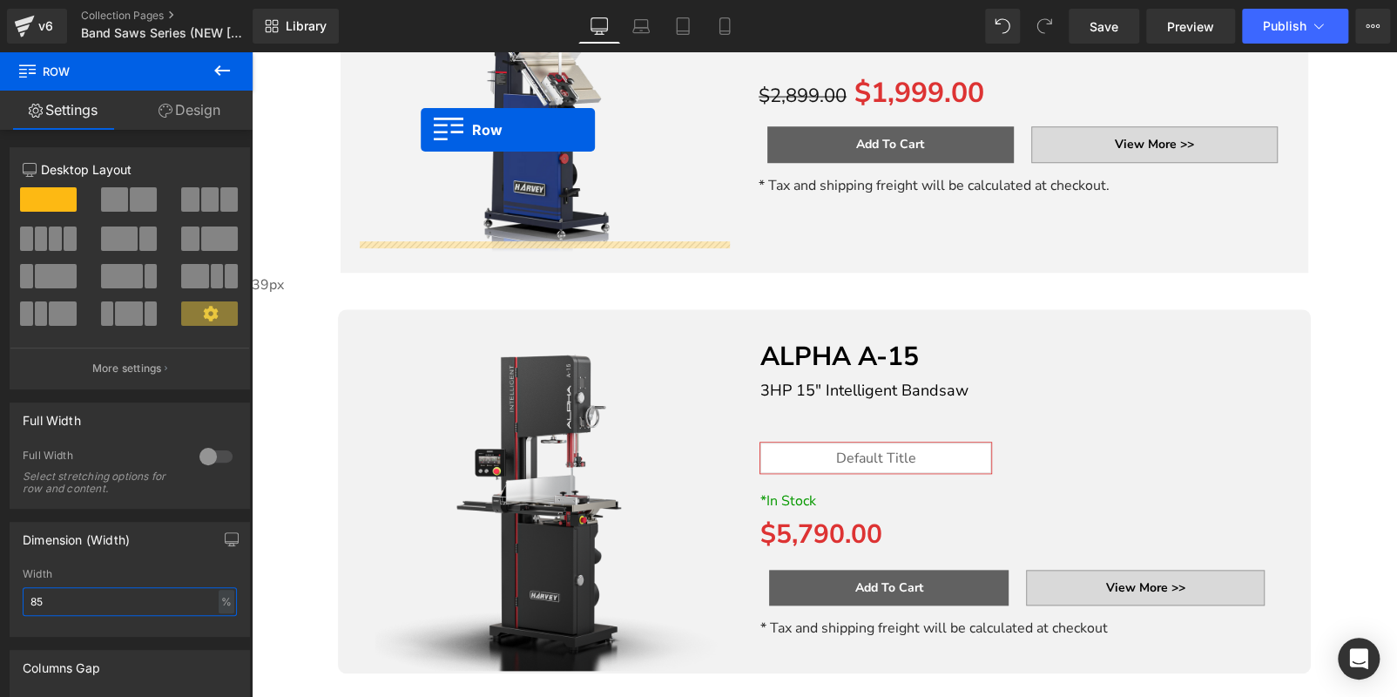
scroll to position [703, 0]
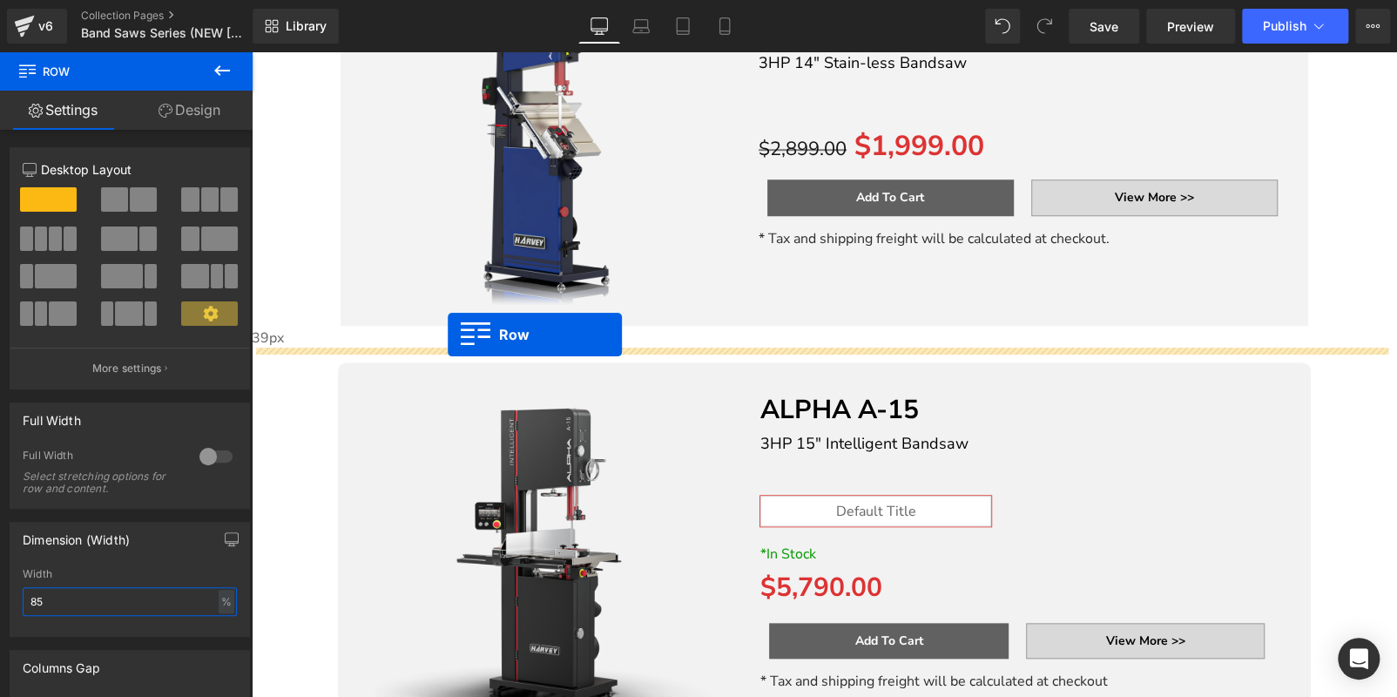
drag, startPoint x: 345, startPoint y: 394, endPoint x: 448, endPoint y: 334, distance: 118.6
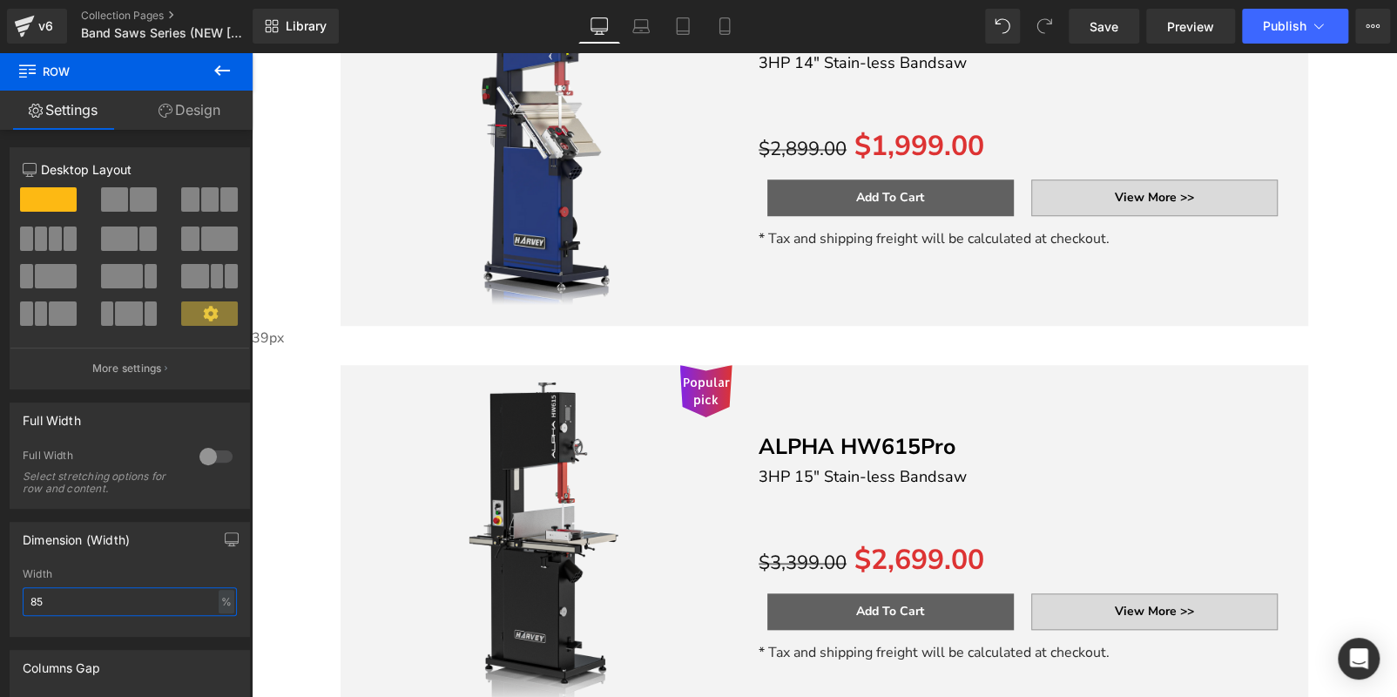
type input "85"
click at [252, 52] on link at bounding box center [252, 52] width 0 height 0
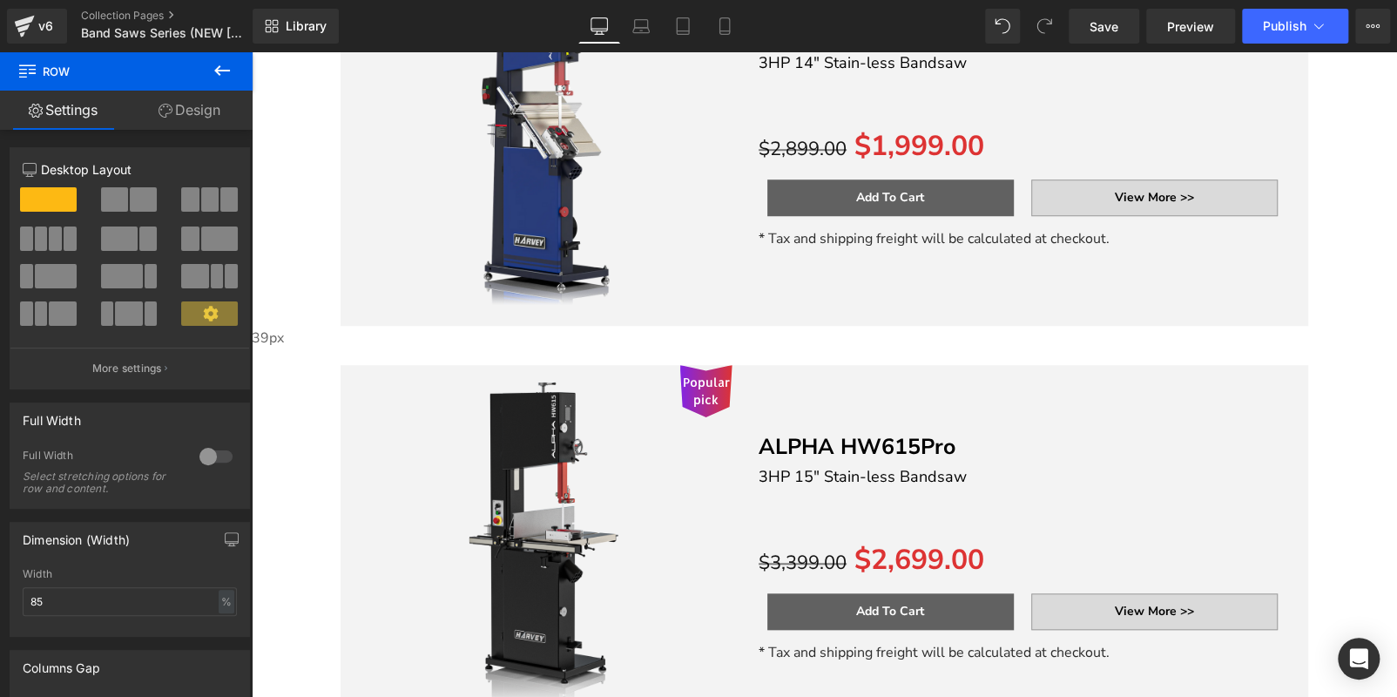
click at [252, 52] on span "Row" at bounding box center [252, 52] width 0 height 0
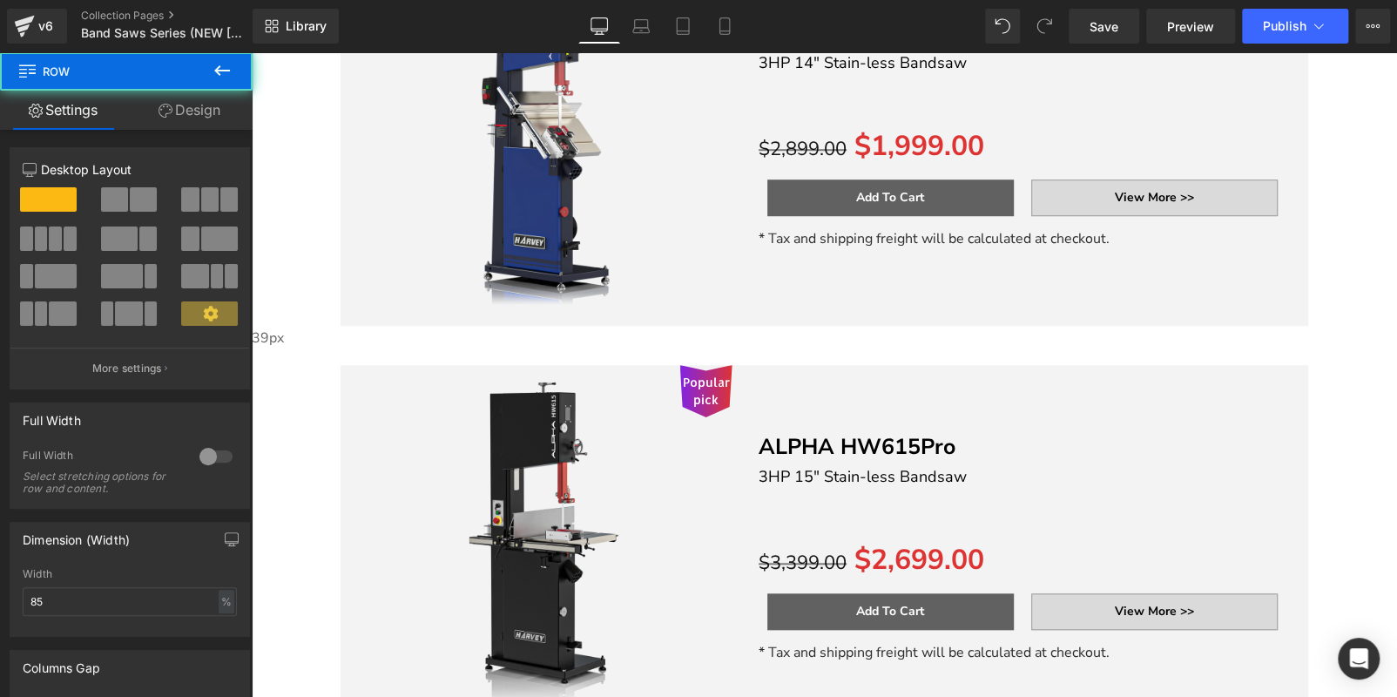
click at [205, 113] on link "Design" at bounding box center [189, 110] width 126 height 39
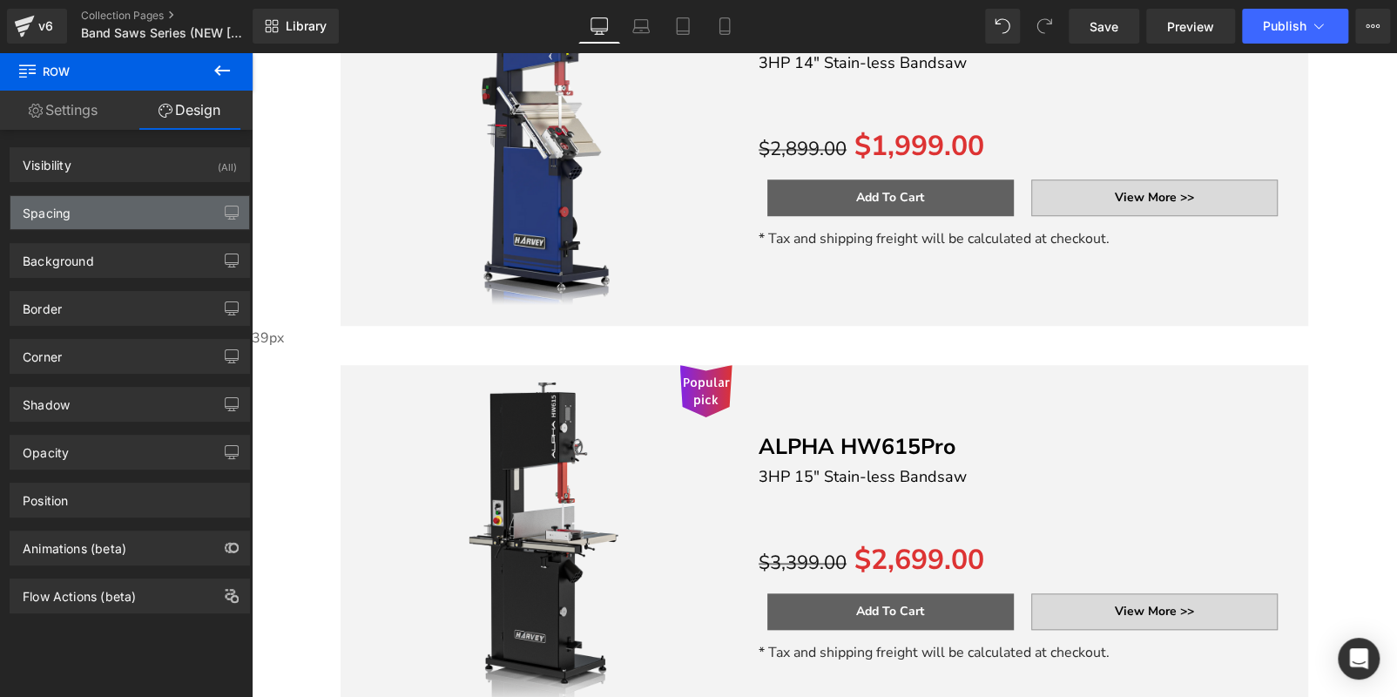
type input "0"
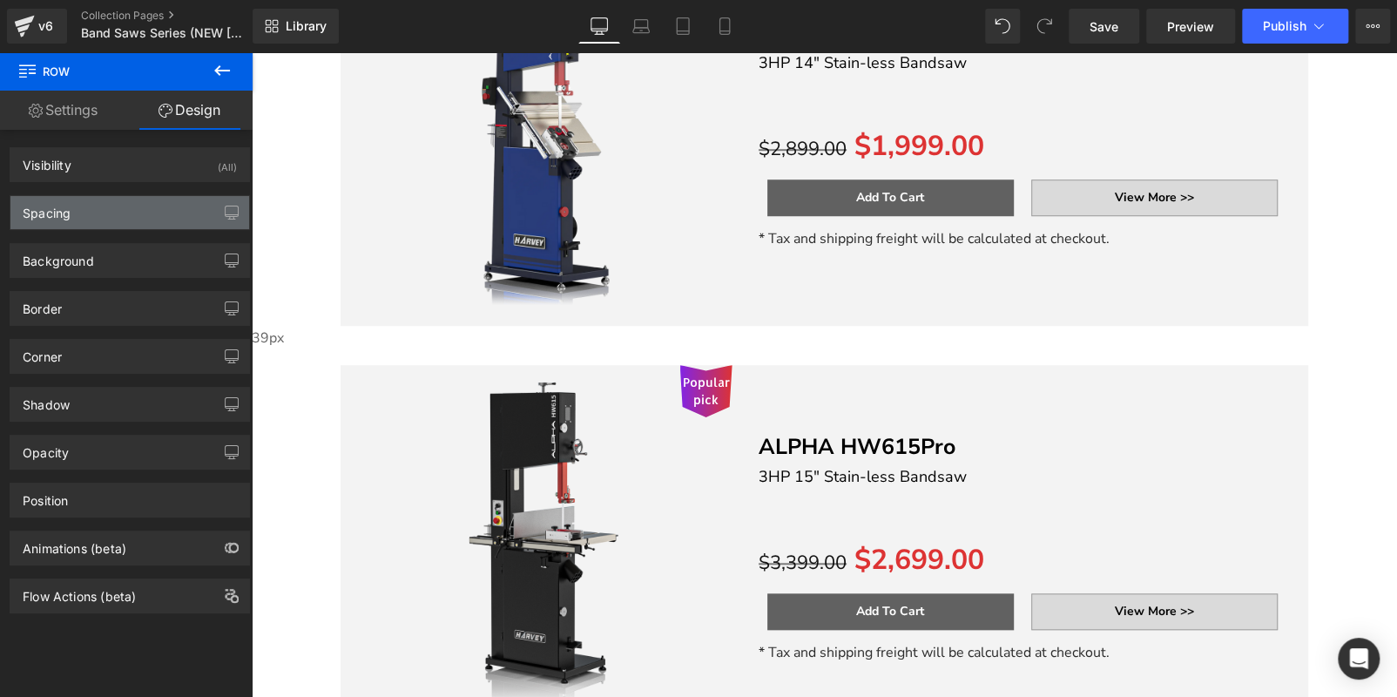
type input "0"
click at [115, 218] on div "Spacing" at bounding box center [129, 212] width 239 height 33
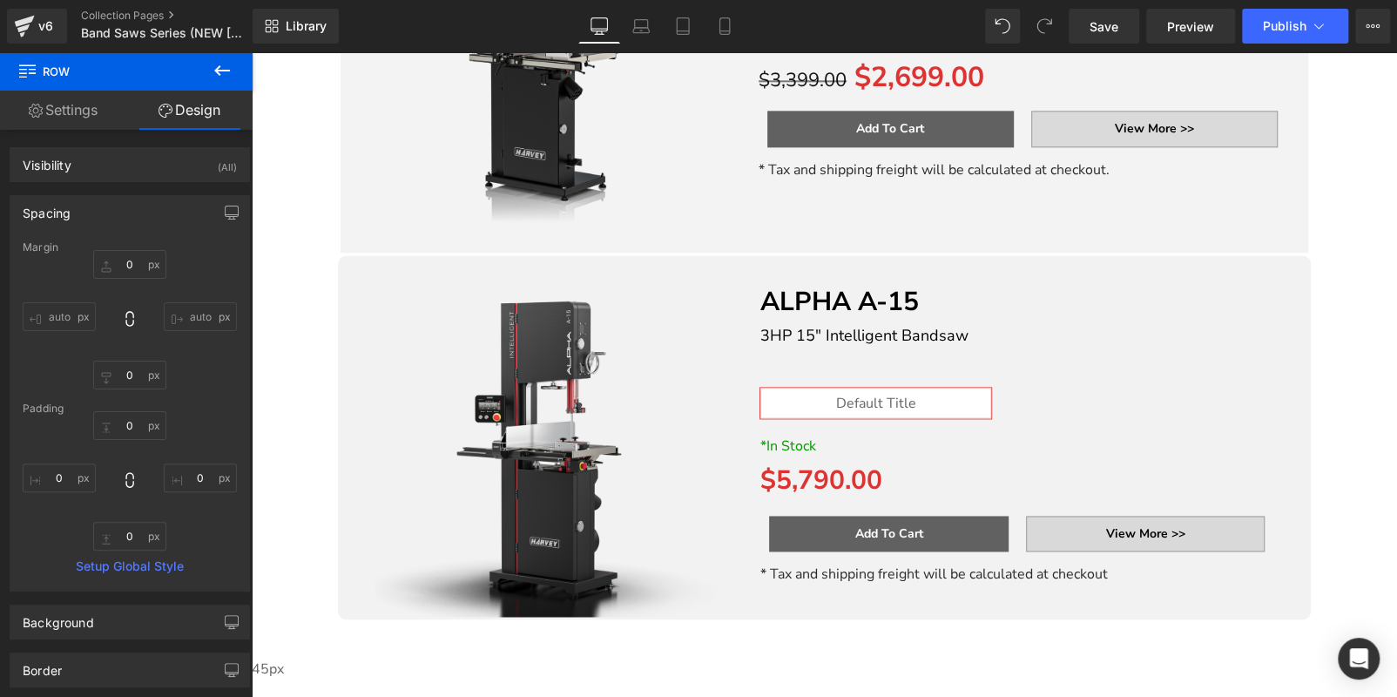
scroll to position [1226, 0]
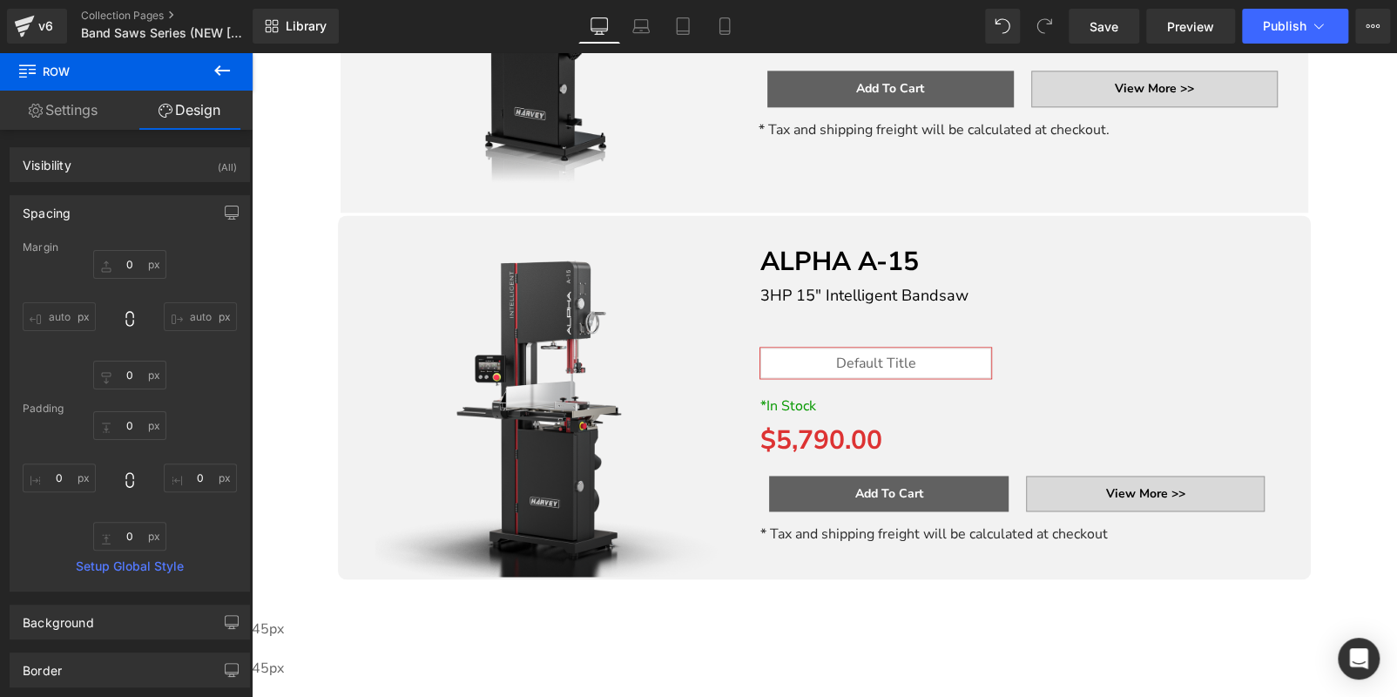
click at [252, 52] on icon at bounding box center [252, 52] width 0 height 0
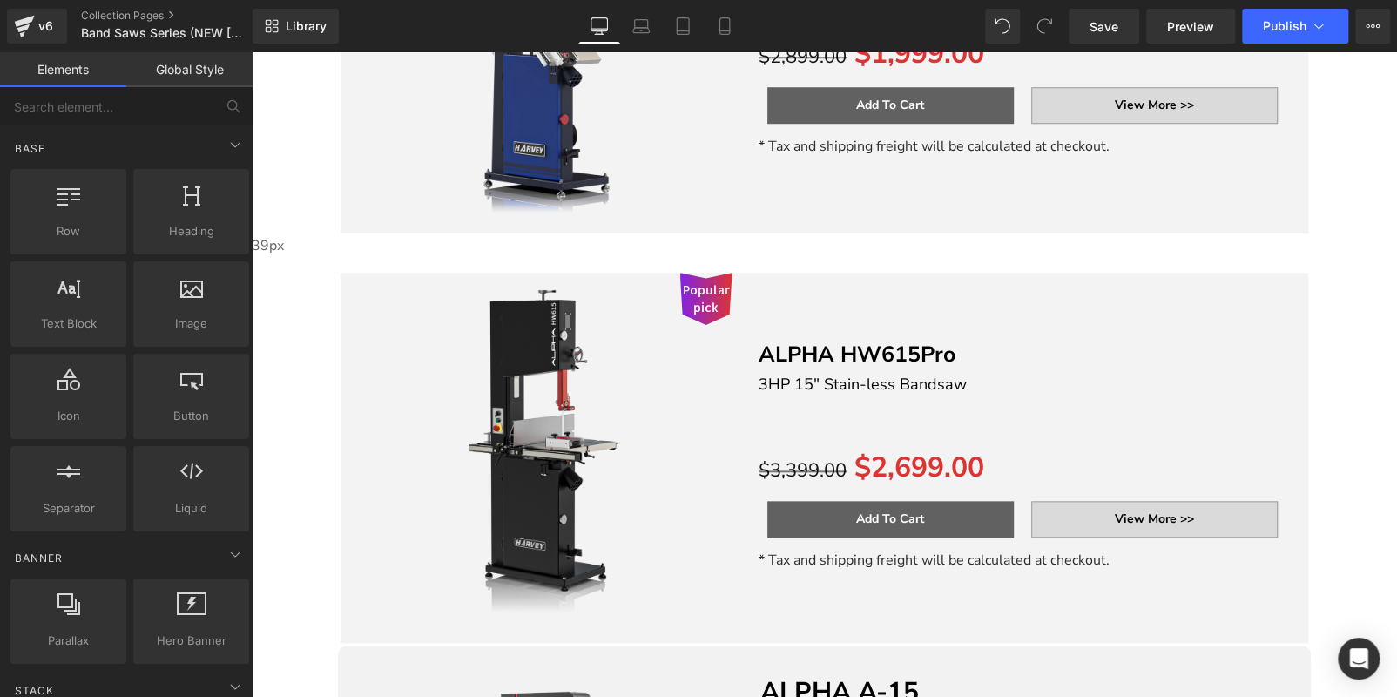
scroll to position [965, 0]
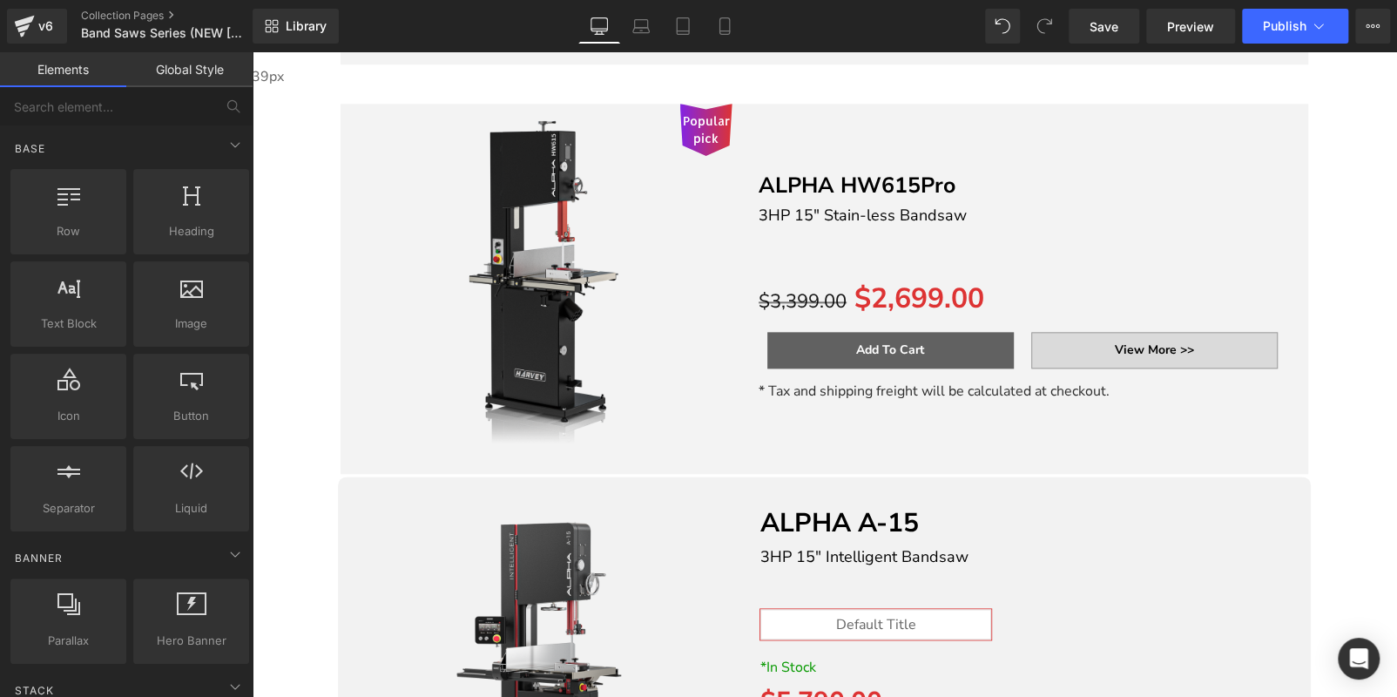
click at [252, 52] on span "Row" at bounding box center [252, 52] width 0 height 0
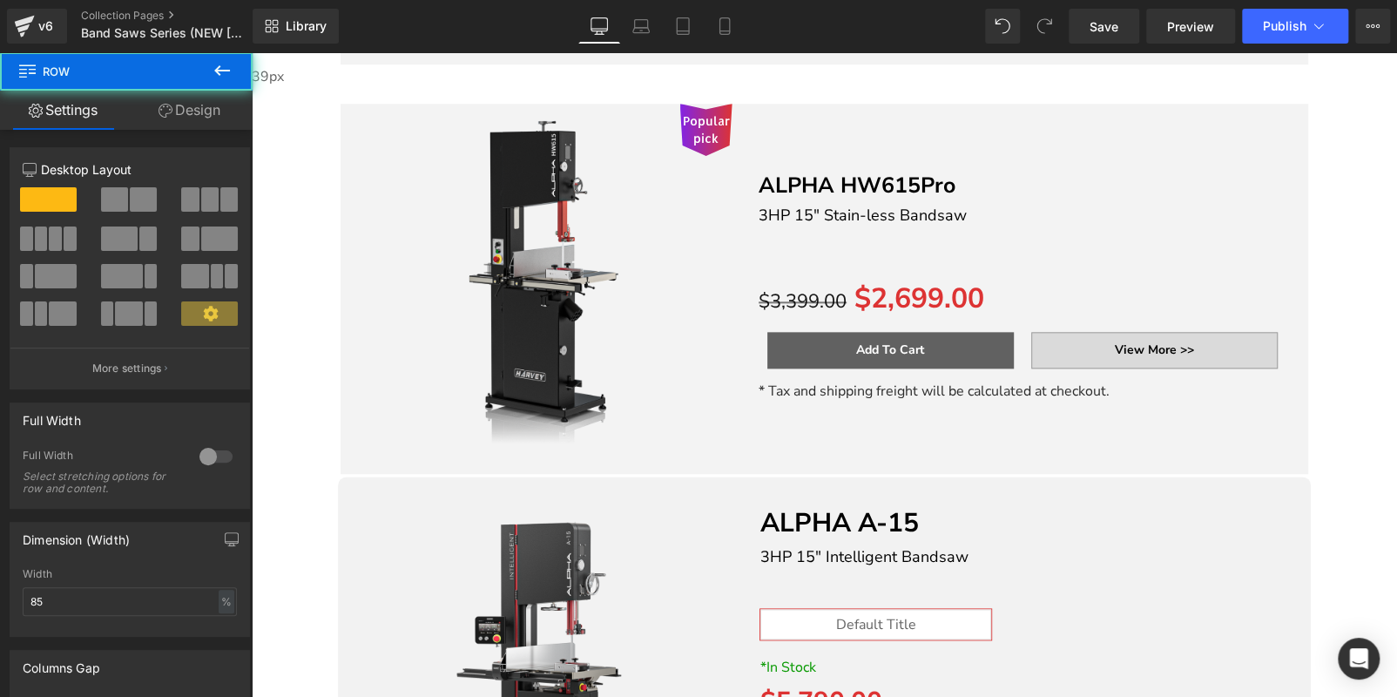
click at [184, 112] on link "Design" at bounding box center [189, 110] width 126 height 39
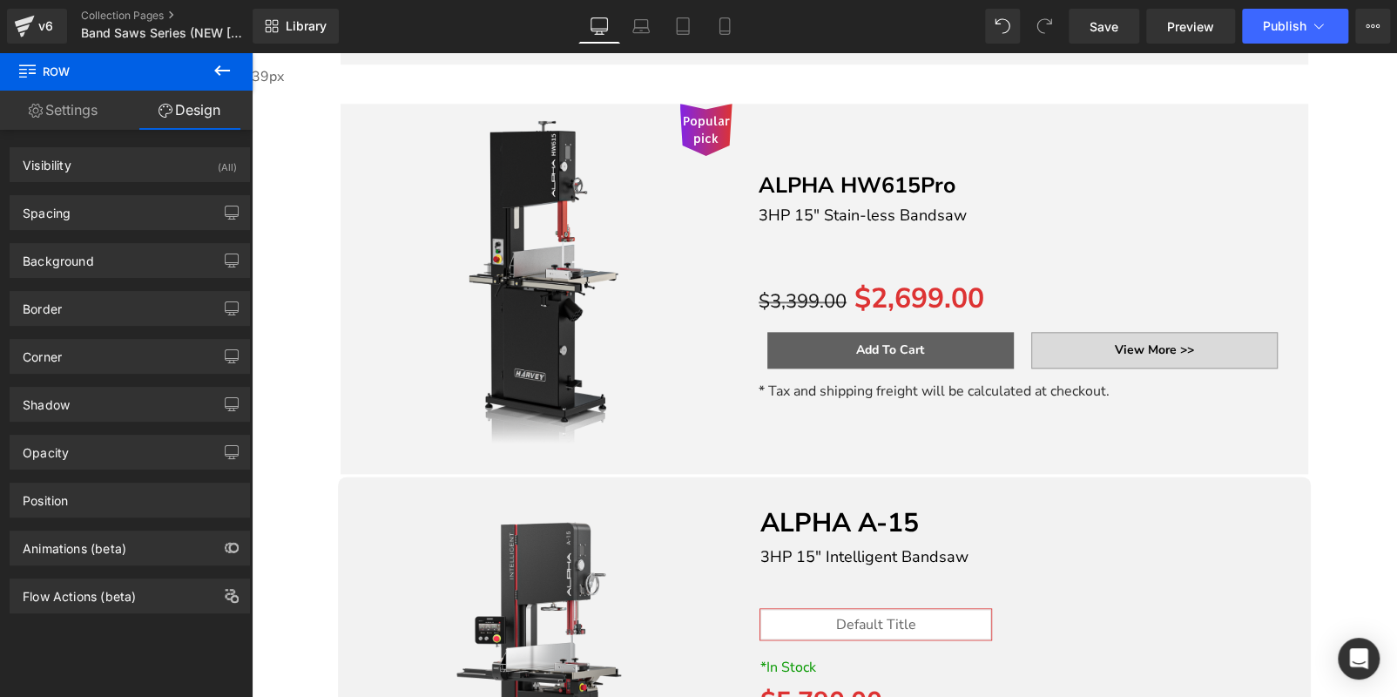
click at [252, 52] on span "Row" at bounding box center [252, 52] width 0 height 0
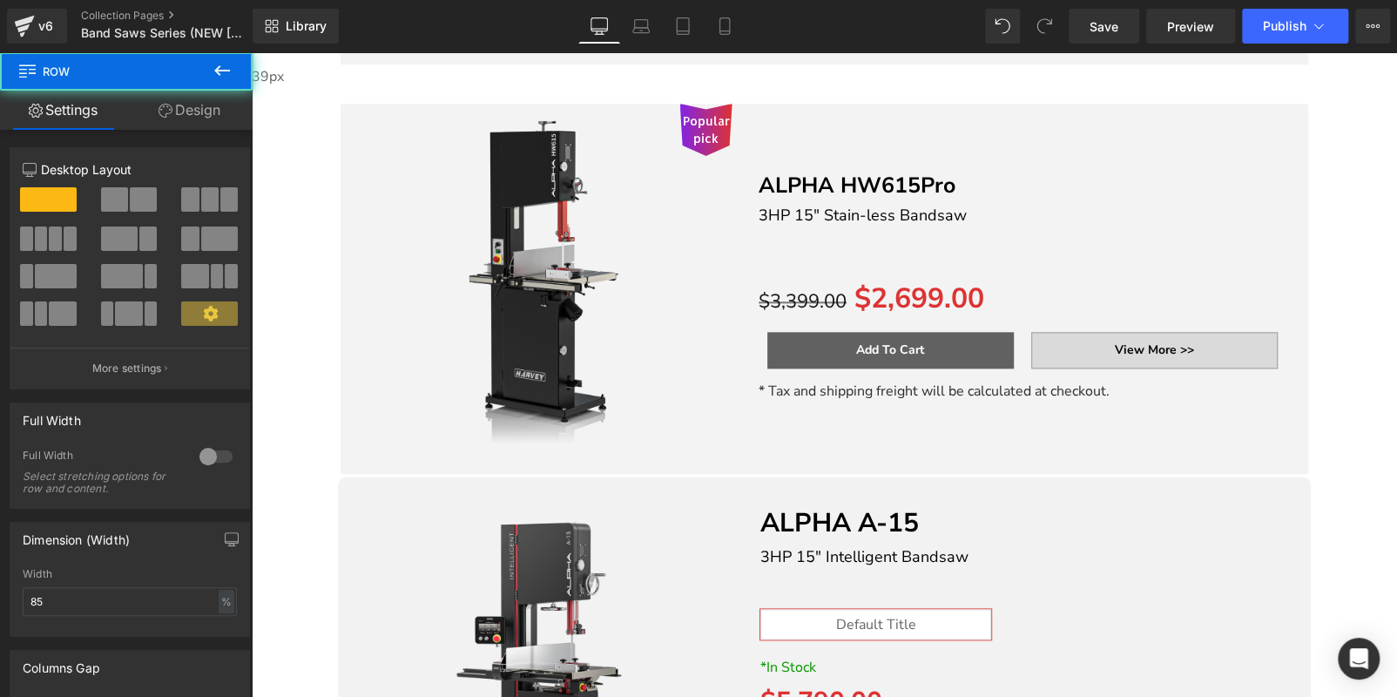
click at [191, 109] on link "Design" at bounding box center [189, 110] width 126 height 39
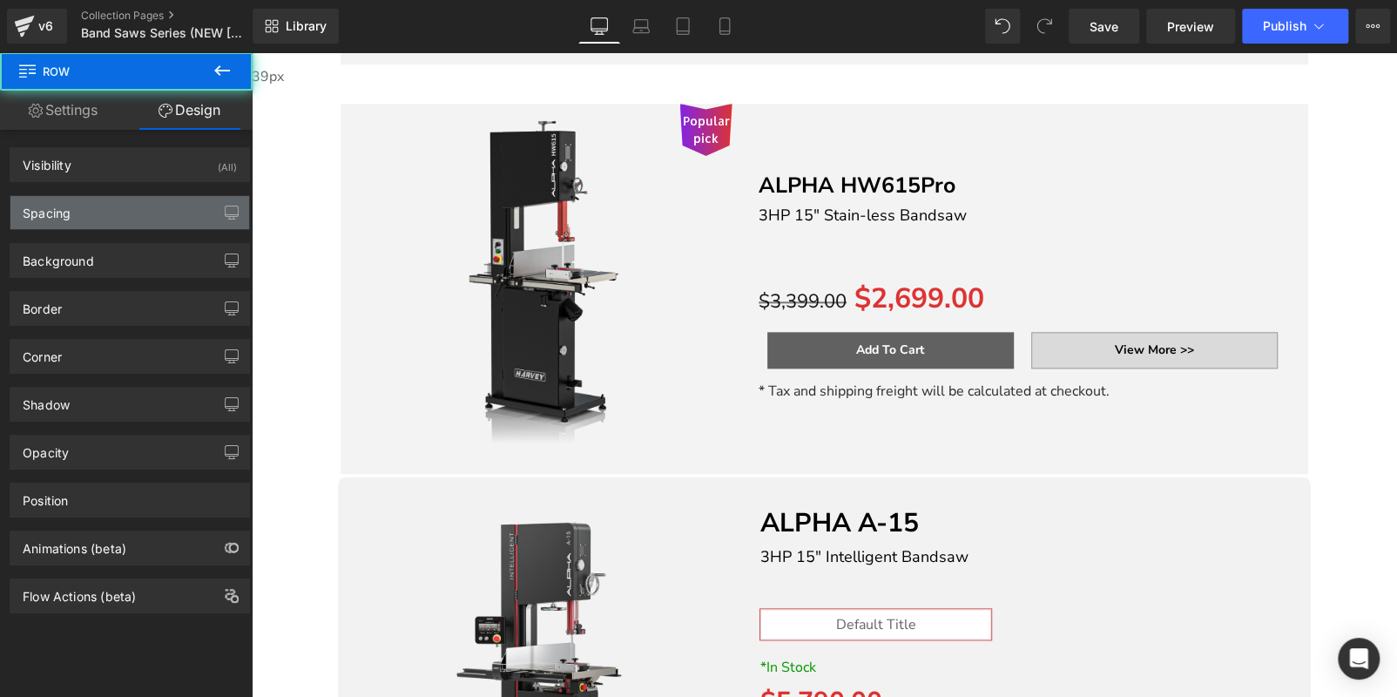
click at [116, 212] on div "Spacing" at bounding box center [129, 212] width 239 height 33
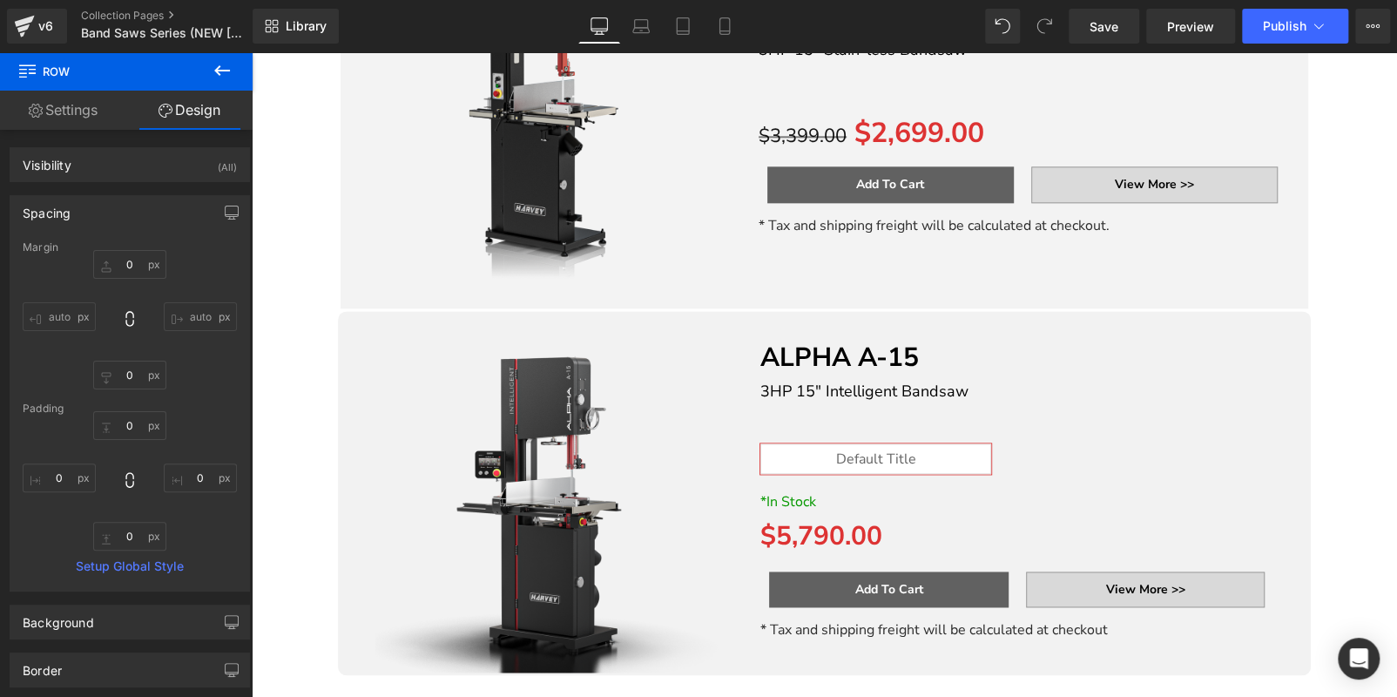
scroll to position [1139, 0]
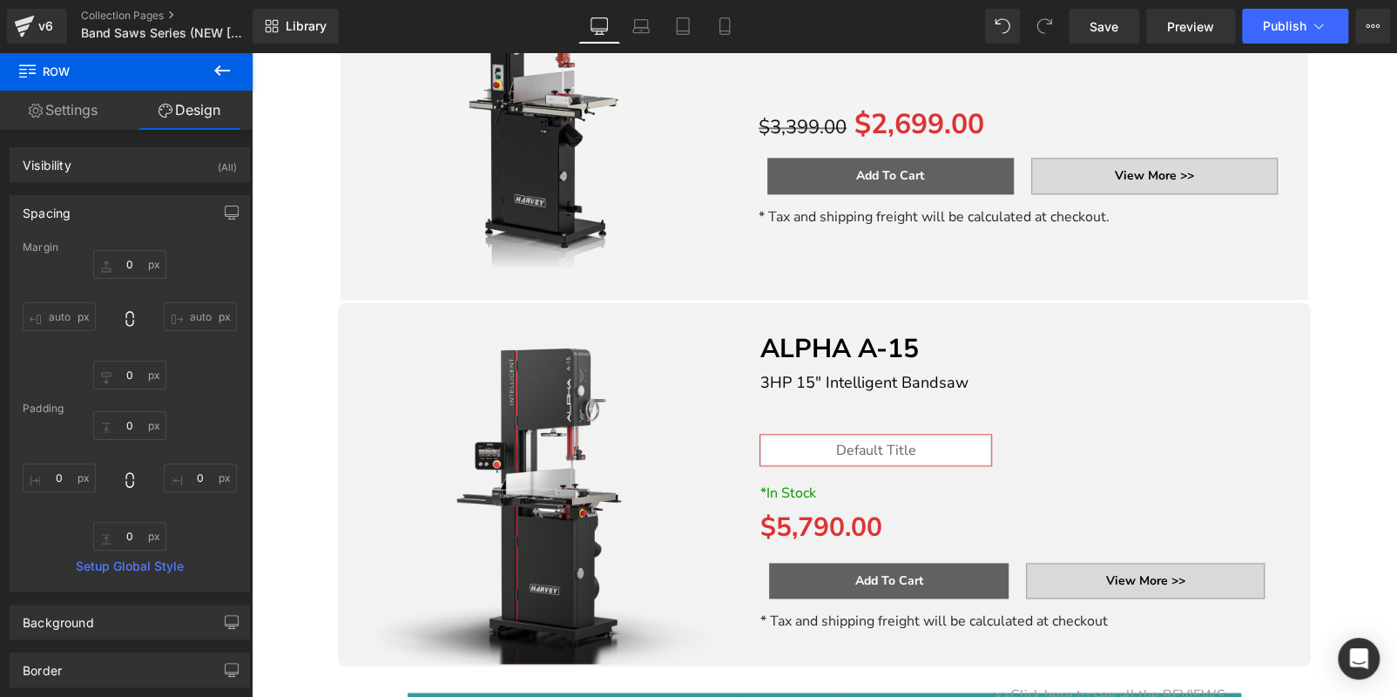
click at [252, 52] on link at bounding box center [252, 52] width 0 height 0
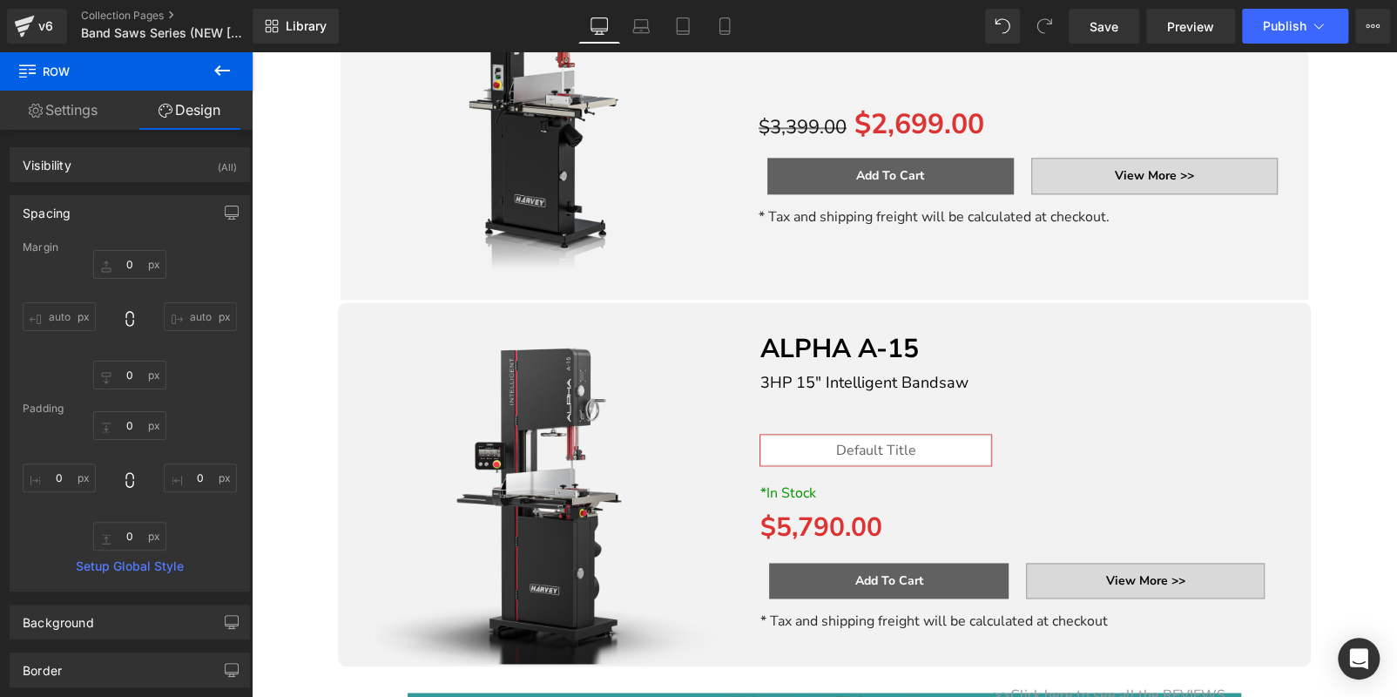
click at [252, 52] on span "Row" at bounding box center [252, 52] width 0 height 0
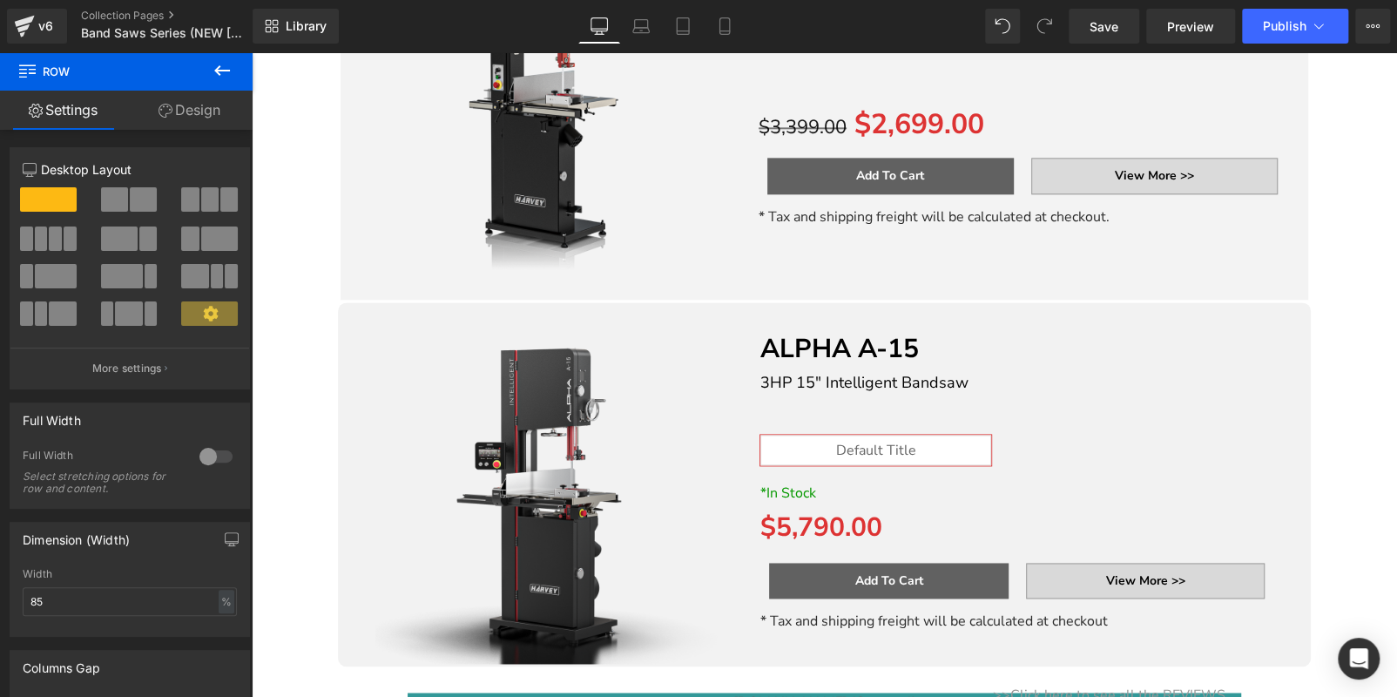
click at [150, 98] on link "Design" at bounding box center [189, 110] width 126 height 39
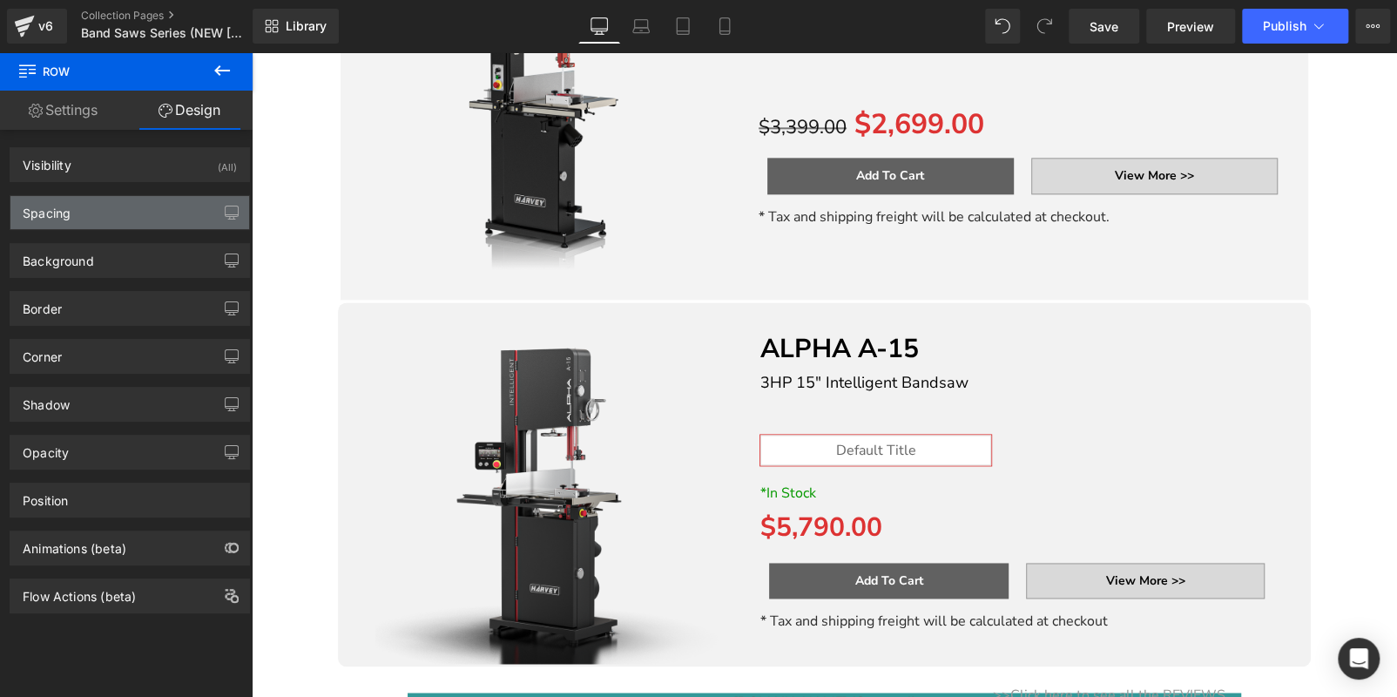
type input "0"
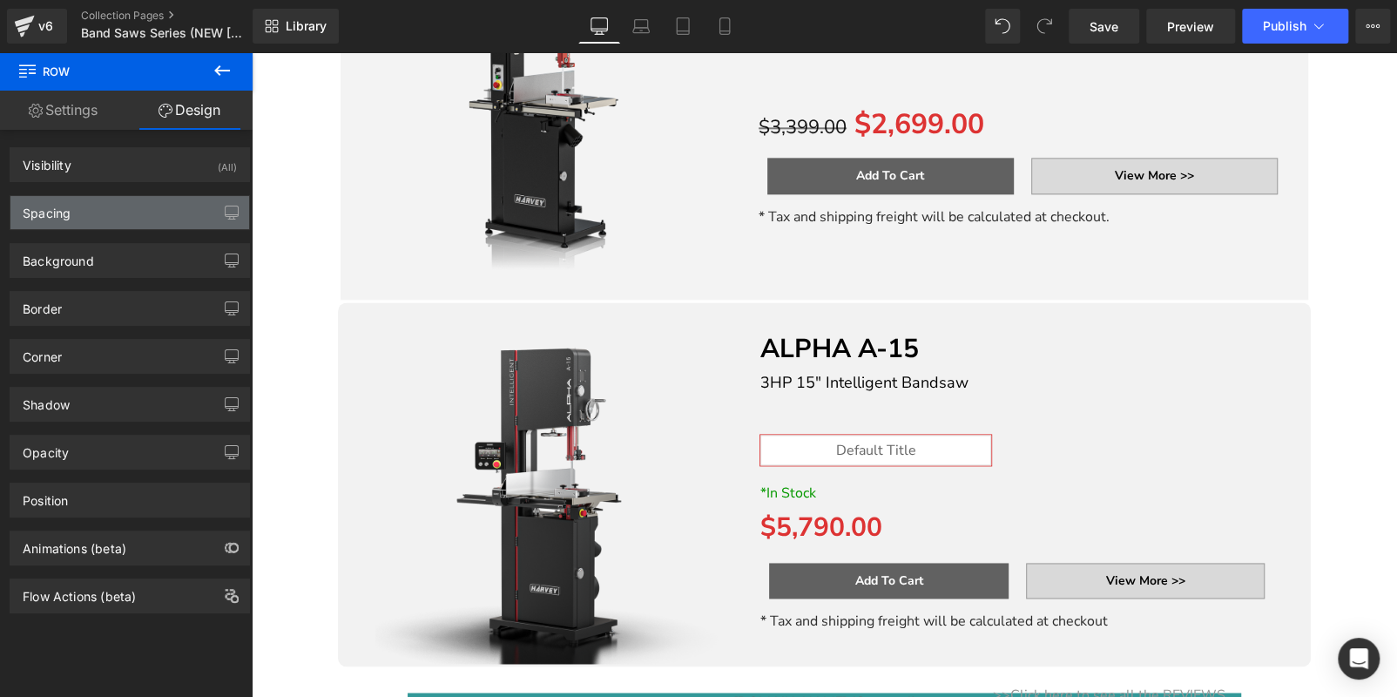
type input "0"
click at [105, 205] on div "Spacing" at bounding box center [129, 212] width 239 height 33
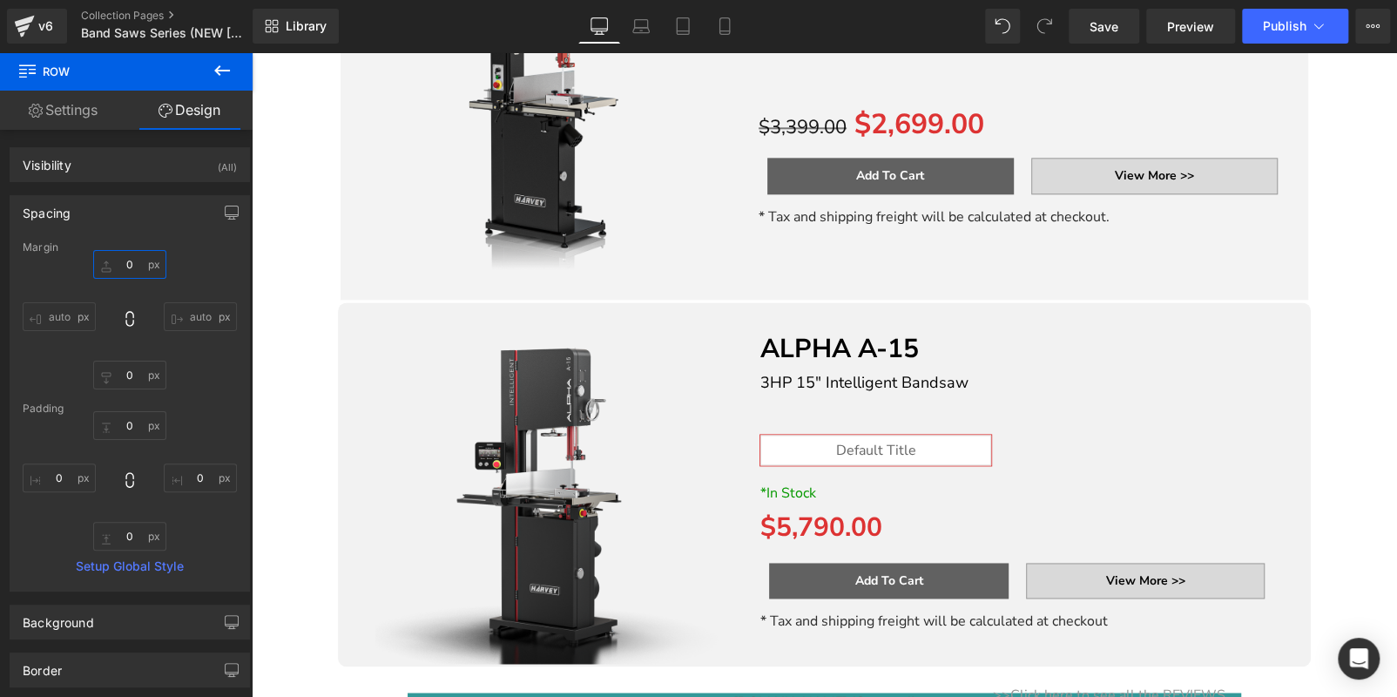
click at [131, 263] on input "0" at bounding box center [129, 264] width 73 height 29
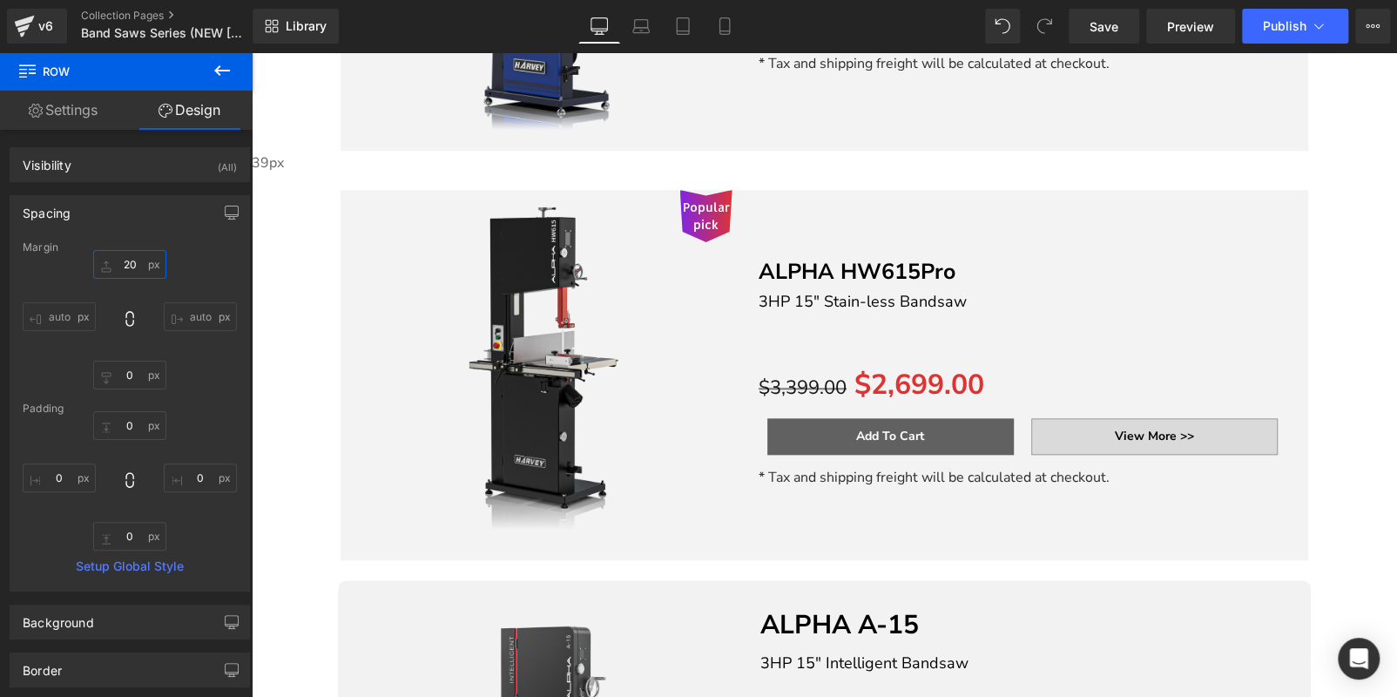
scroll to position [878, 0]
type input "2"
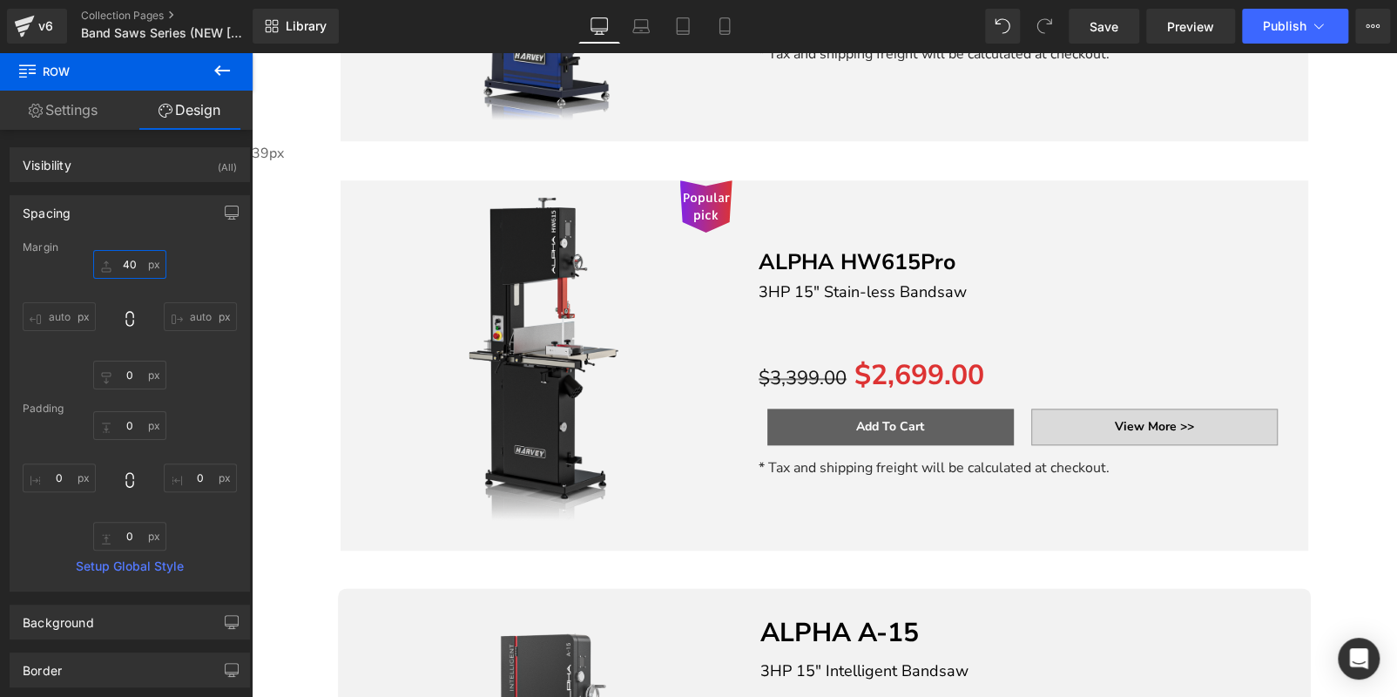
scroll to position [965, 0]
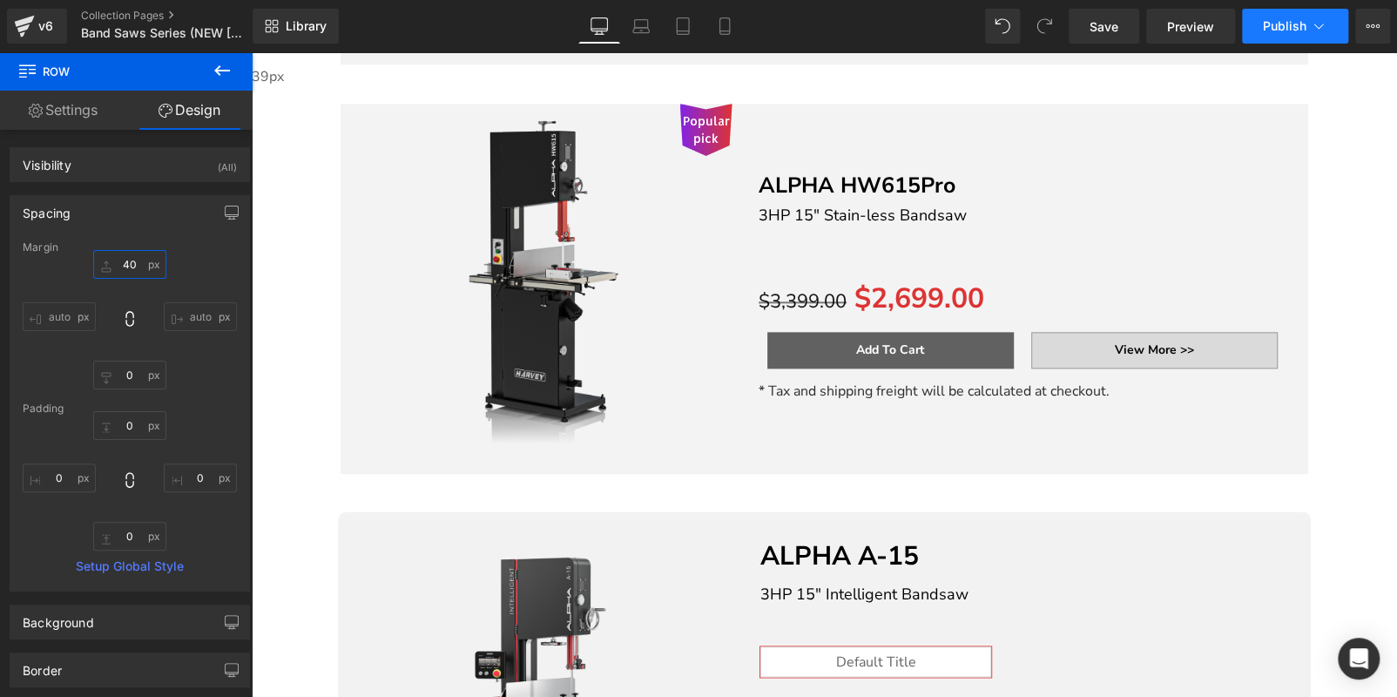
type input "40"
click at [1284, 35] on button "Publish" at bounding box center [1295, 26] width 106 height 35
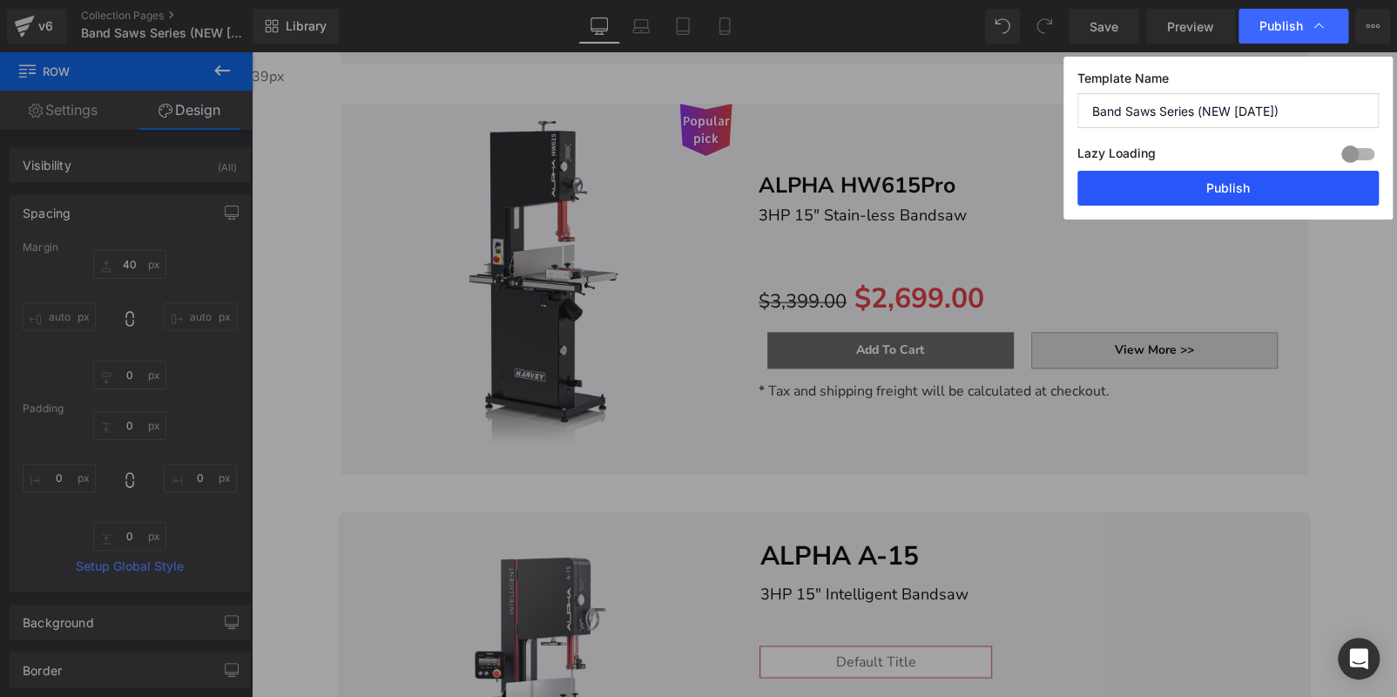
click at [1270, 174] on button "Publish" at bounding box center [1227, 188] width 301 height 35
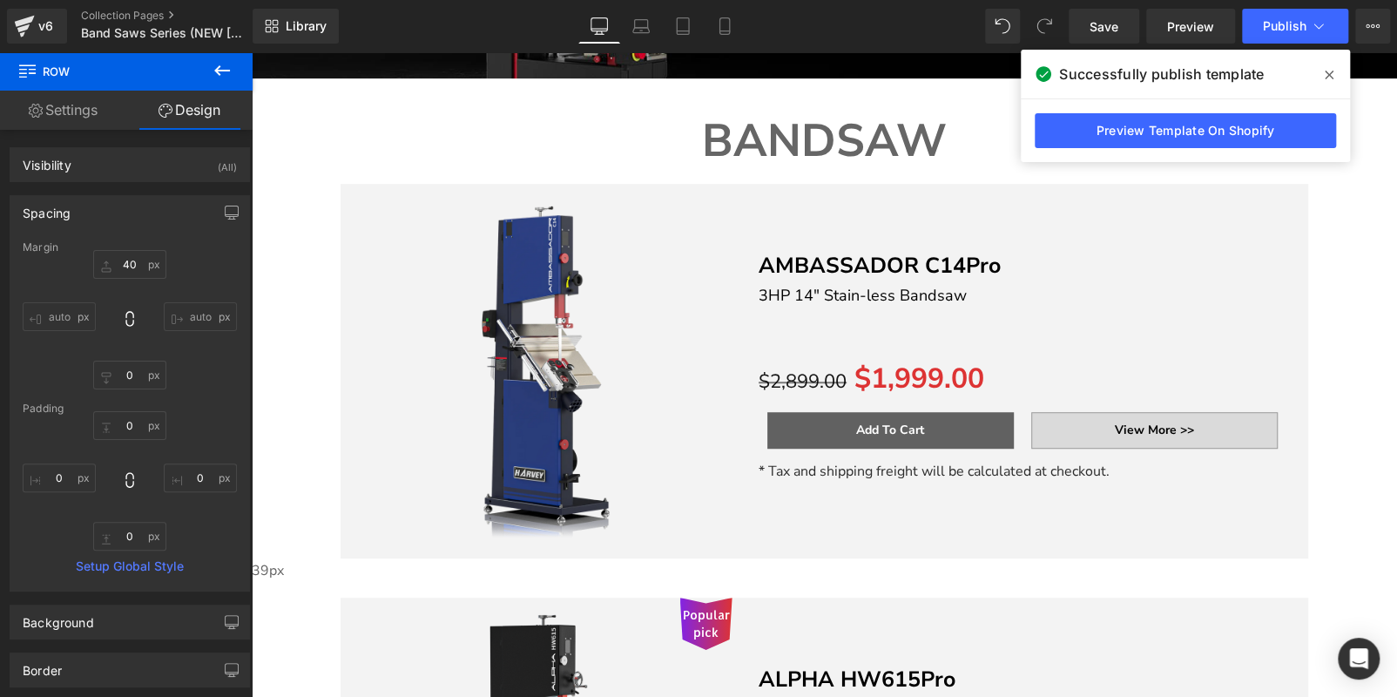
scroll to position [181, 0]
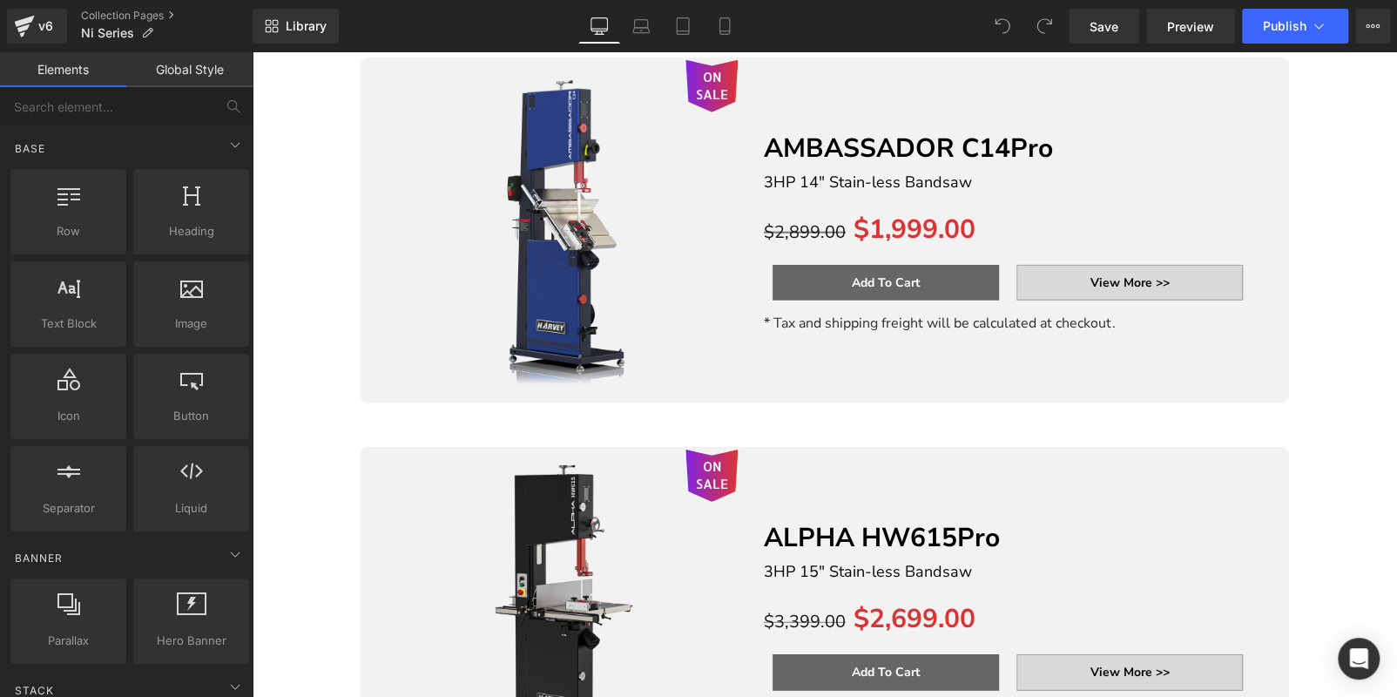
scroll to position [2002, 0]
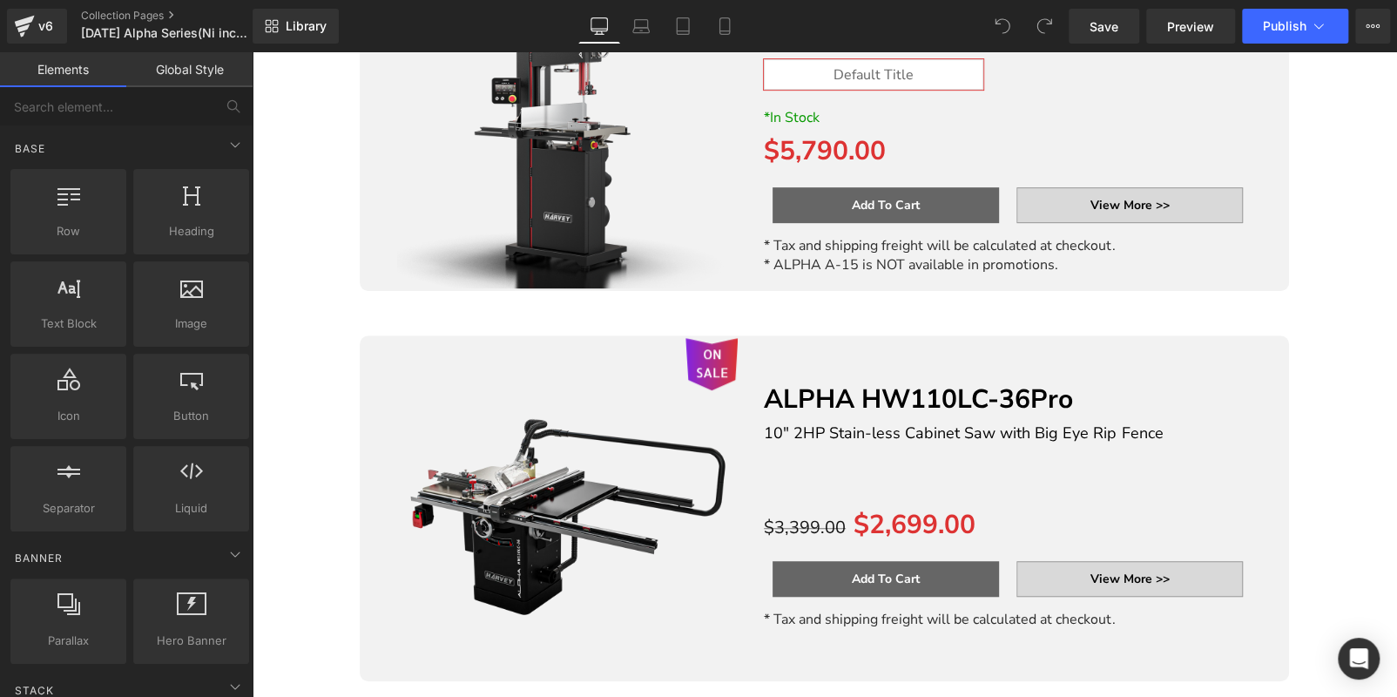
scroll to position [435, 0]
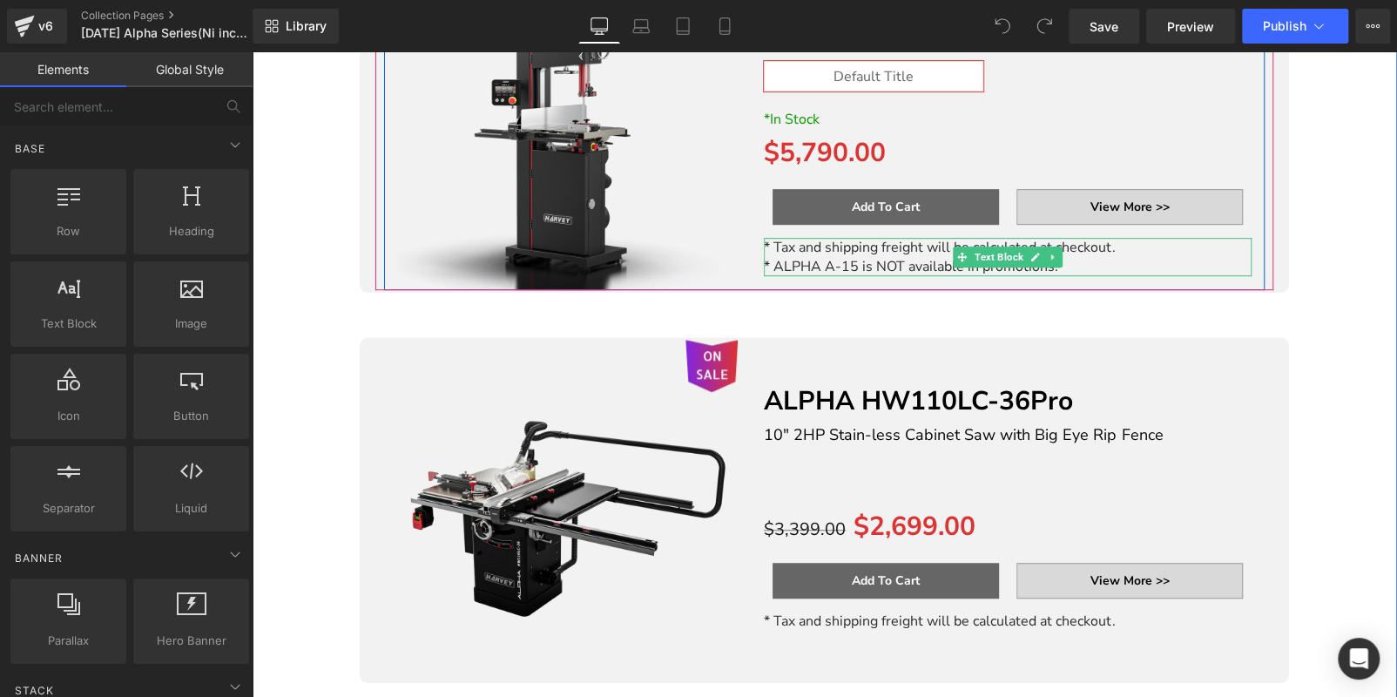
click at [1080, 262] on p "* ALPHA A-15 is NOT available in promotions." at bounding box center [1008, 266] width 488 height 19
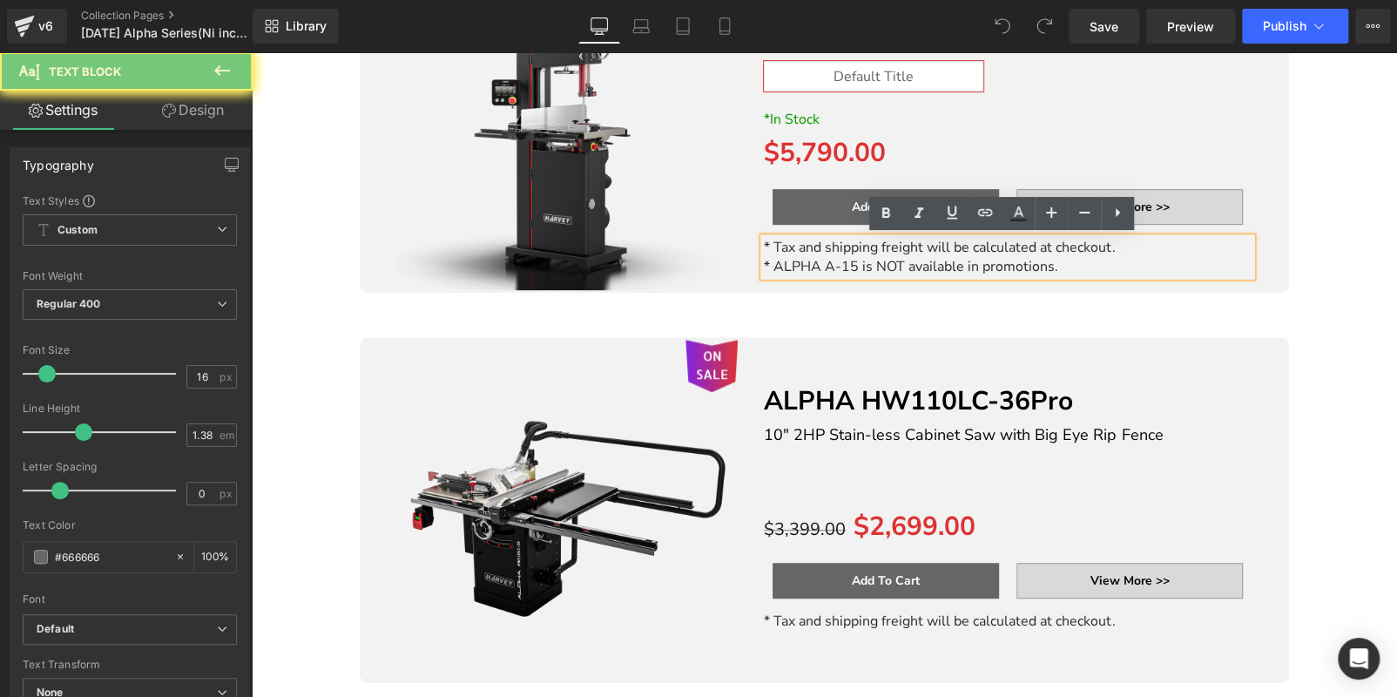
click at [1080, 262] on p "* ALPHA A-15 is NOT available in promotions." at bounding box center [1008, 266] width 488 height 19
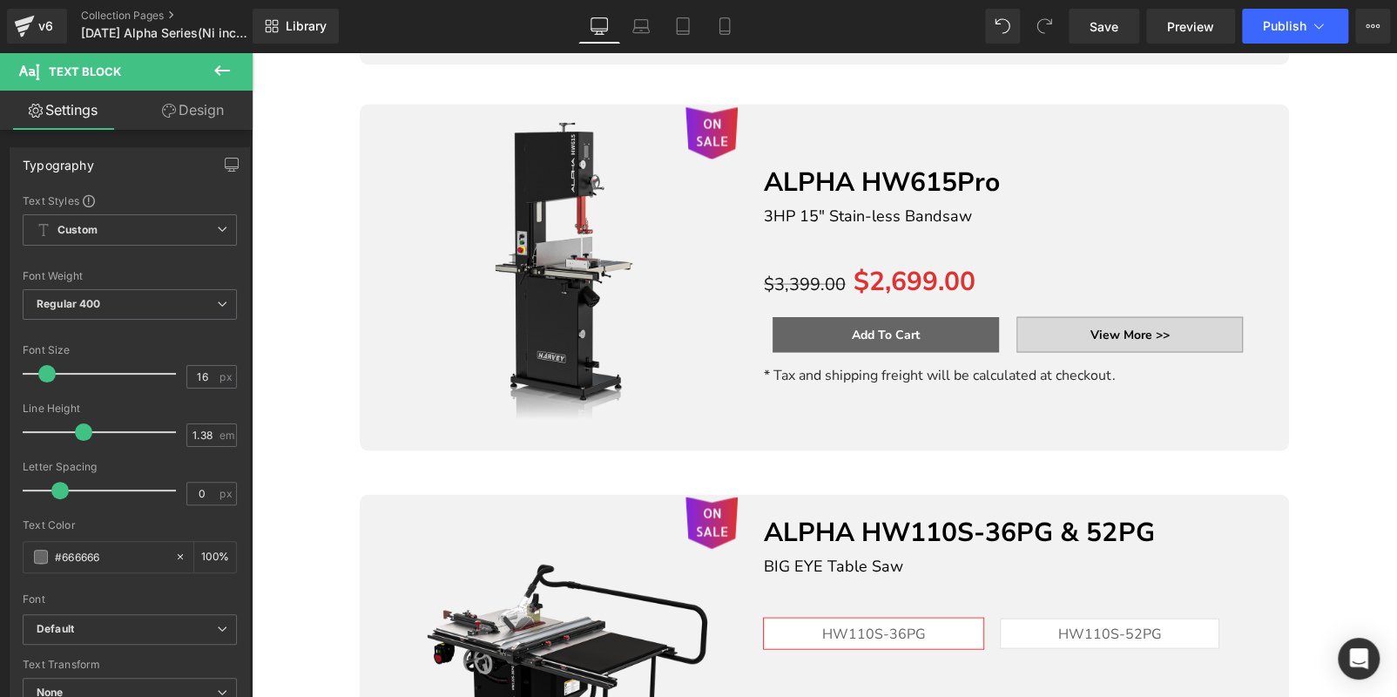
scroll to position [1751, 0]
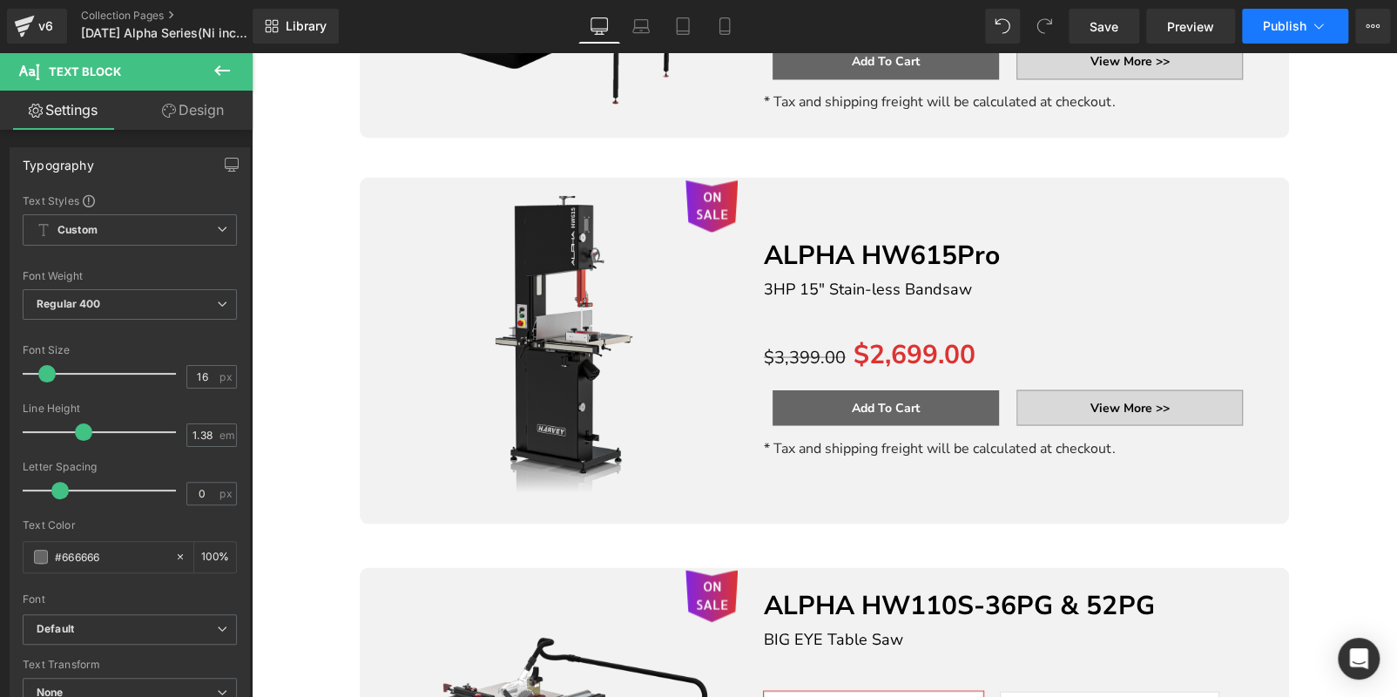
click at [1276, 29] on span "Publish" at bounding box center [1284, 26] width 44 height 14
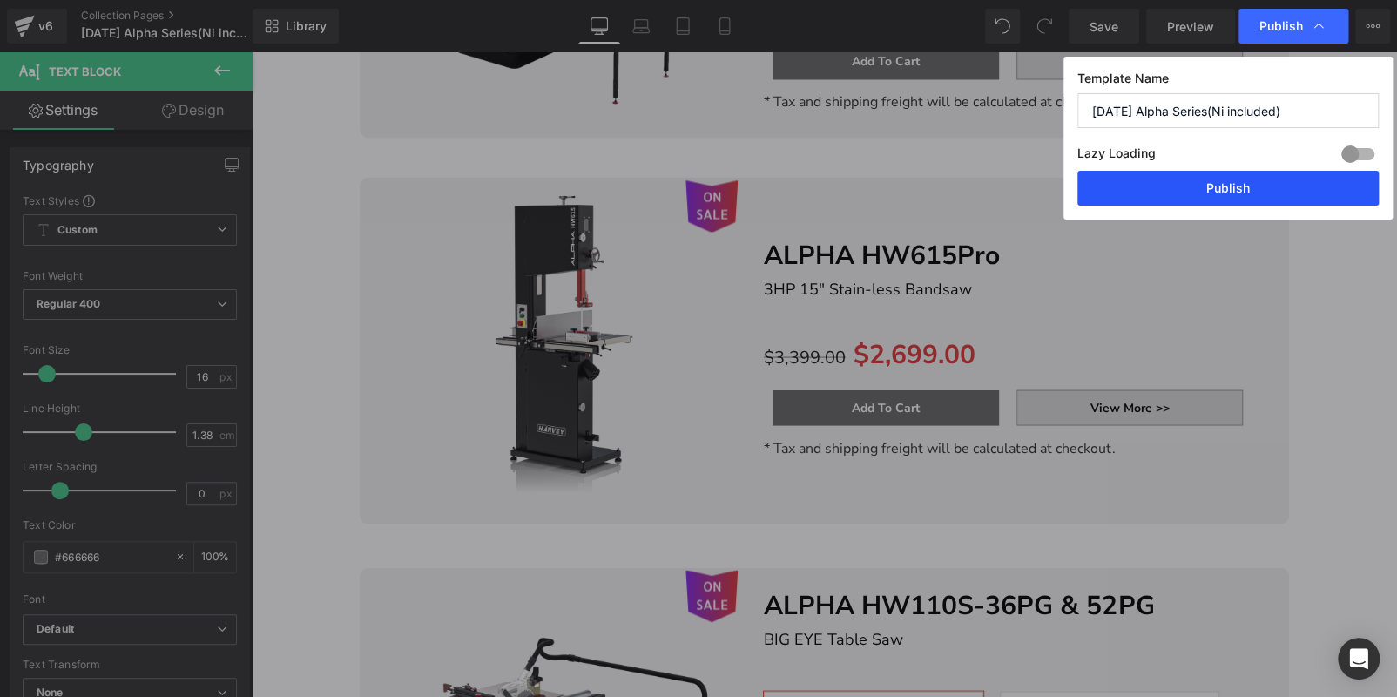
click at [1242, 184] on button "Publish" at bounding box center [1227, 188] width 301 height 35
